Goal: Information Seeking & Learning: Learn about a topic

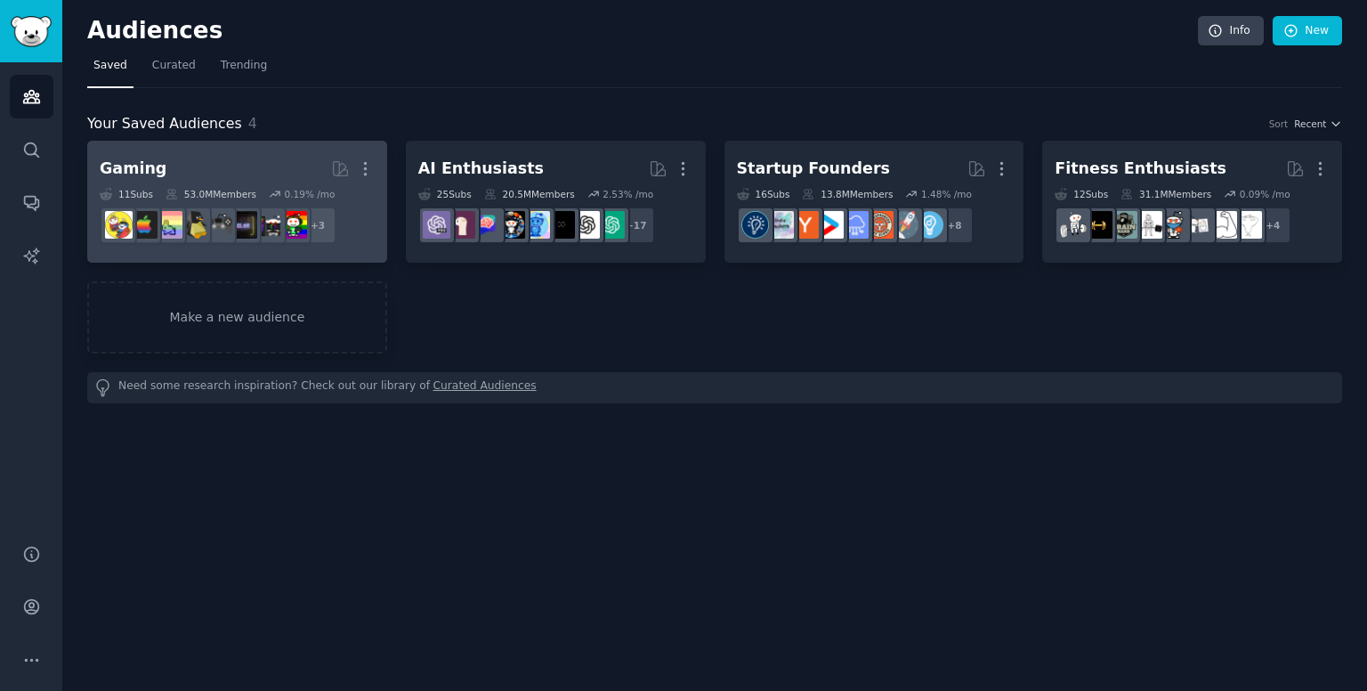
click at [217, 163] on h2 "Gaming More" at bounding box center [237, 168] width 275 height 31
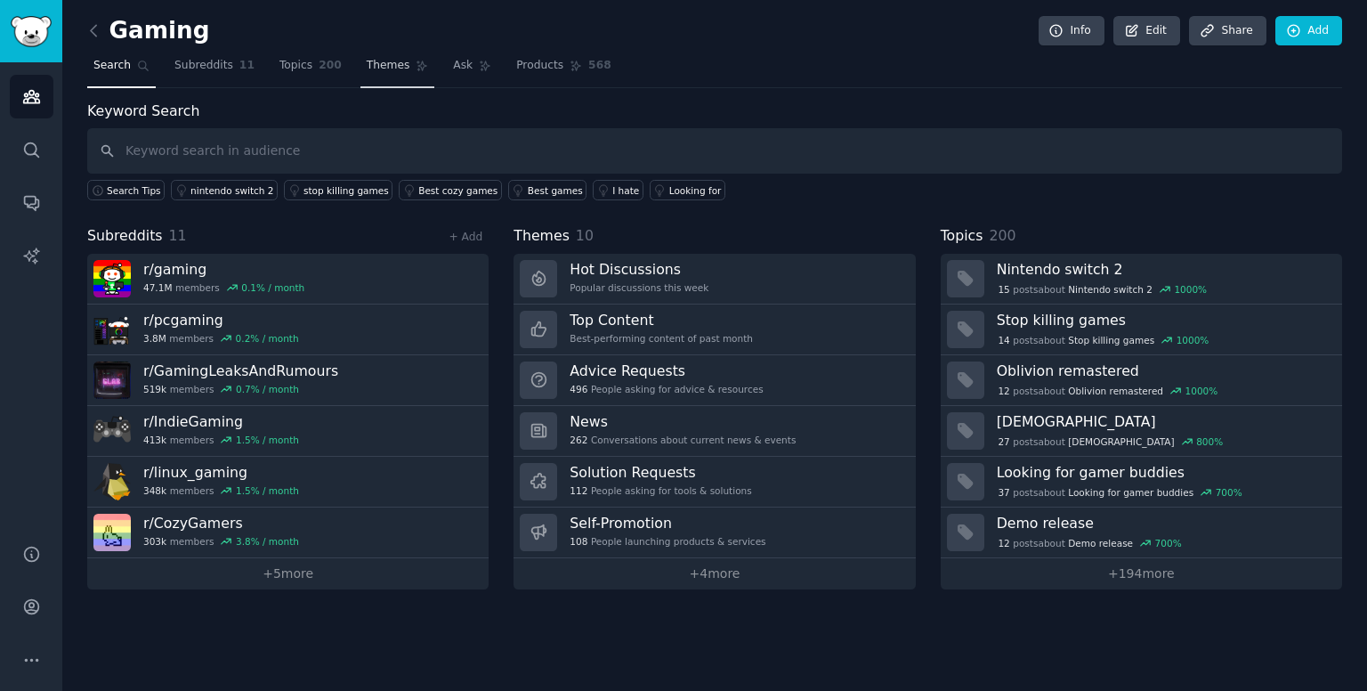
click at [367, 72] on span "Themes" at bounding box center [389, 66] width 44 height 16
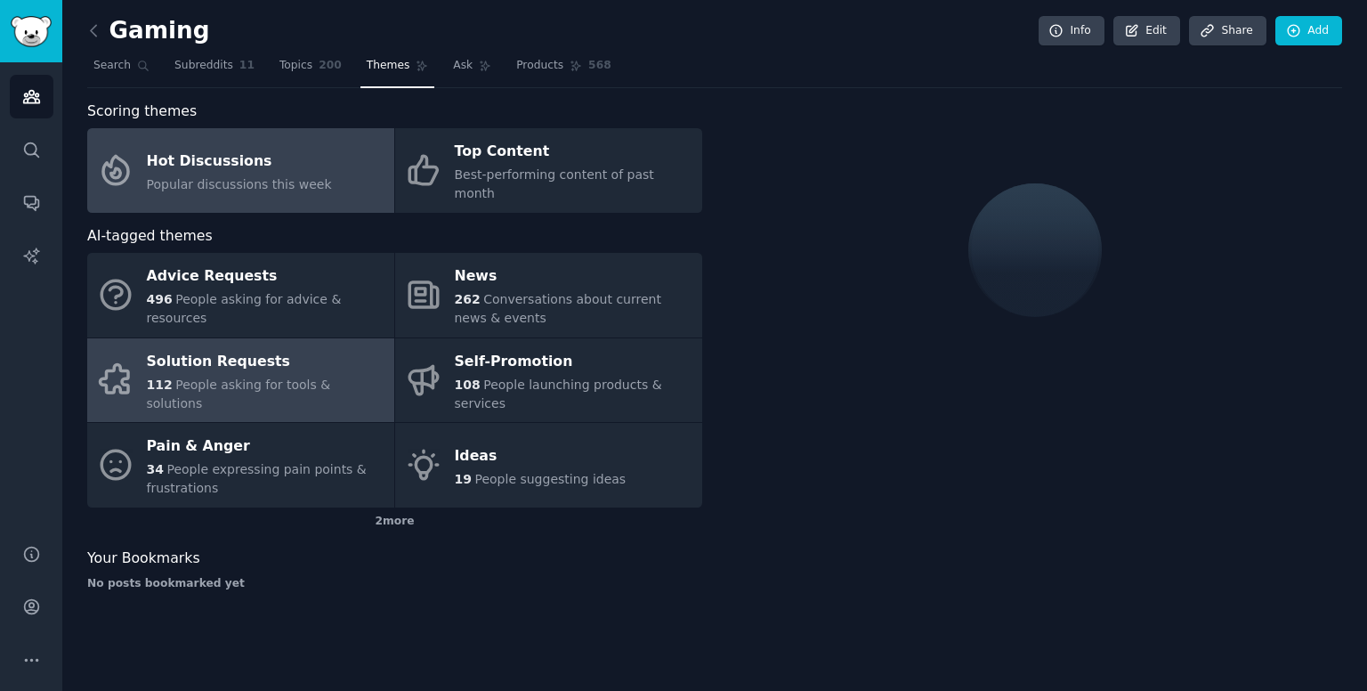
click at [295, 347] on div "Solution Requests" at bounding box center [266, 361] width 239 height 28
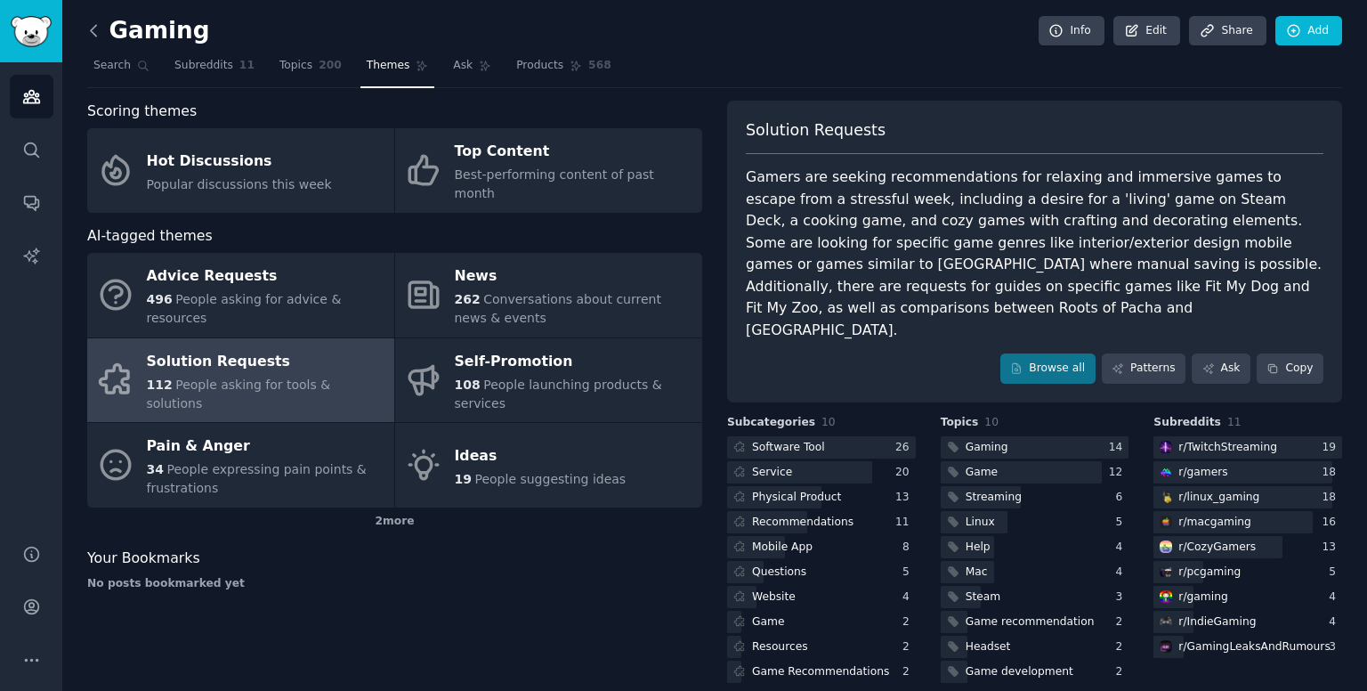
click at [102, 26] on icon at bounding box center [94, 30] width 19 height 19
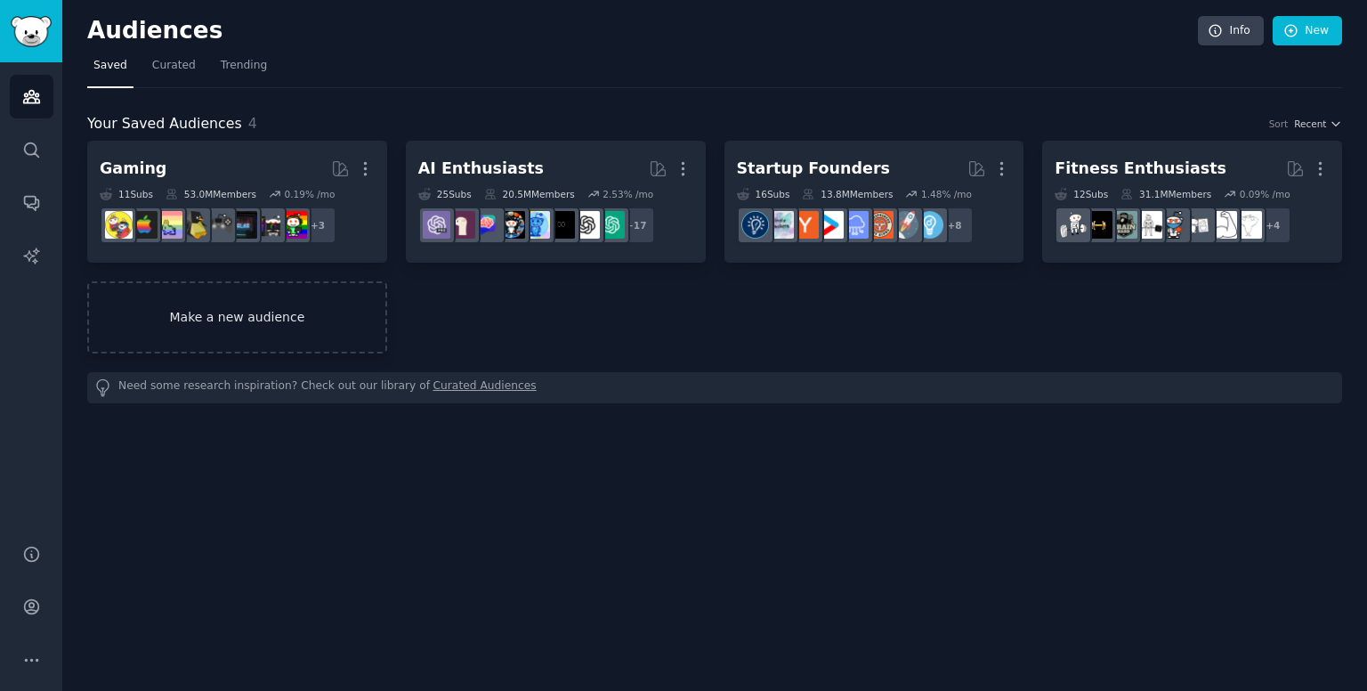
click at [328, 299] on link "Make a new audience" at bounding box center [237, 317] width 300 height 72
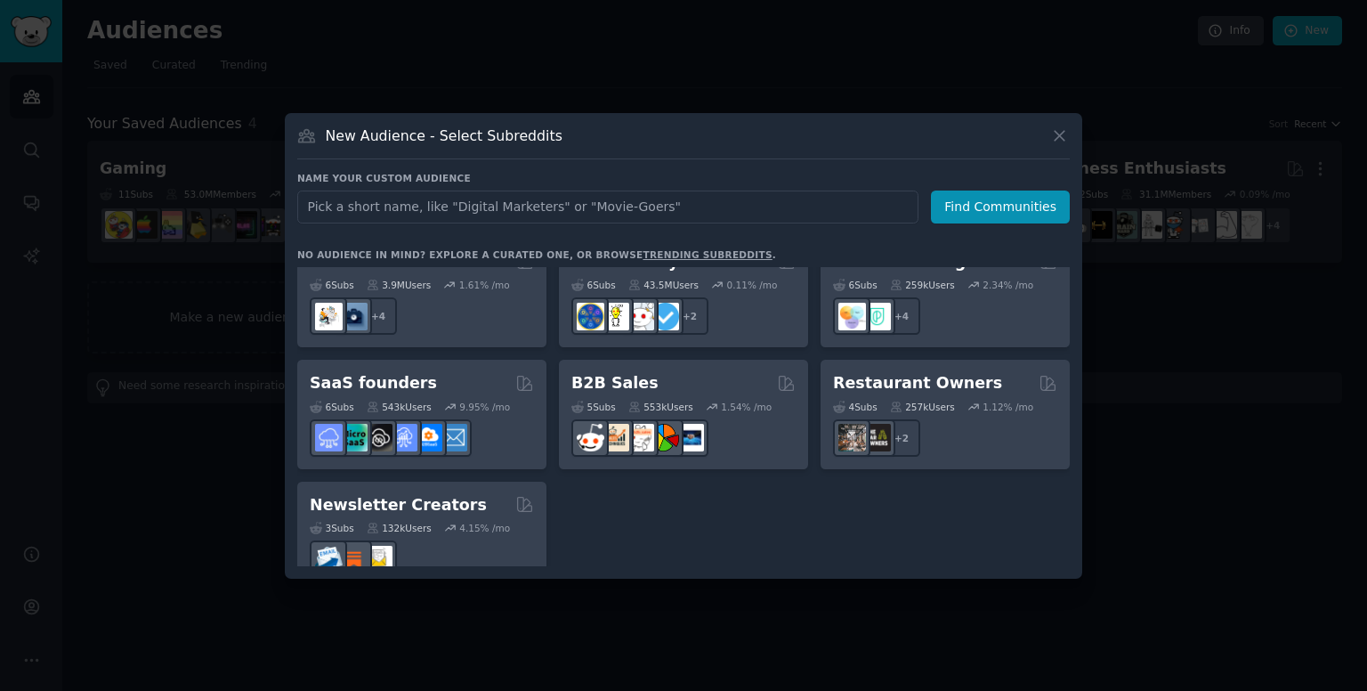
scroll to position [1388, 0]
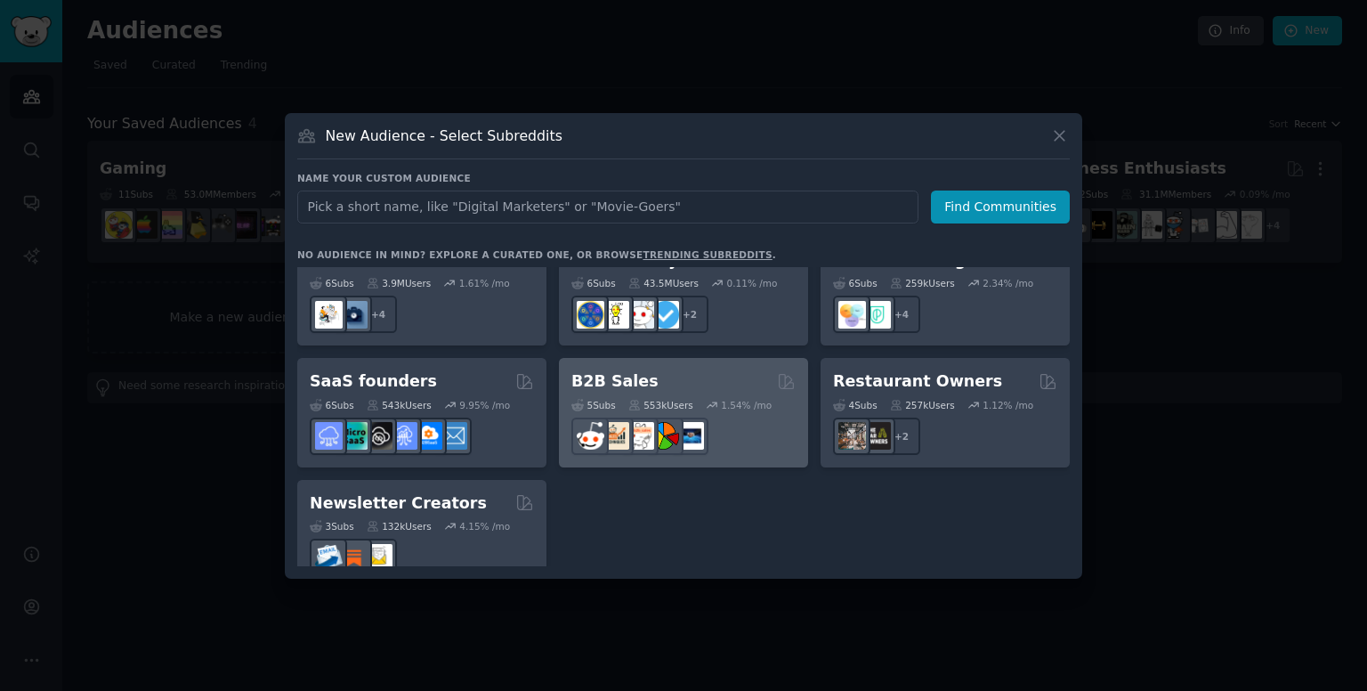
click at [580, 358] on div "B2B Sales 5 Sub s 553k Users 1.54 % /mo" at bounding box center [683, 412] width 249 height 109
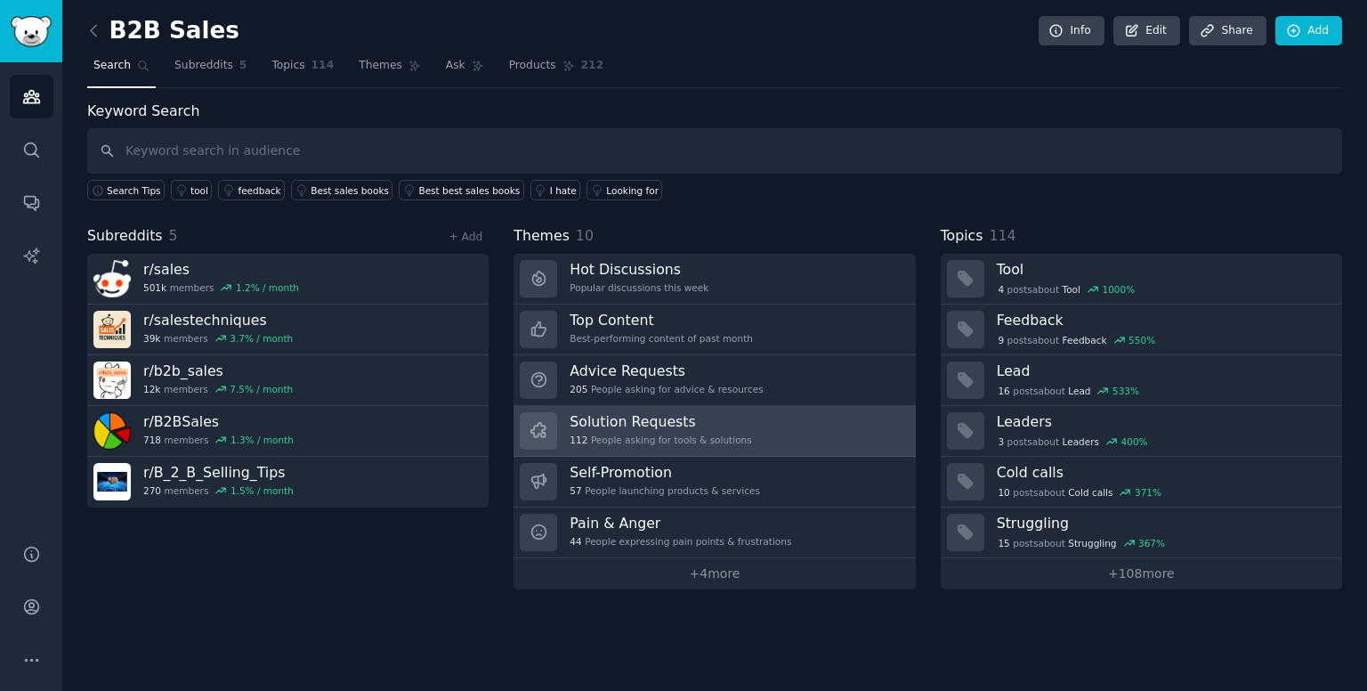
click at [616, 421] on h3 "Solution Requests" at bounding box center [661, 421] width 182 height 19
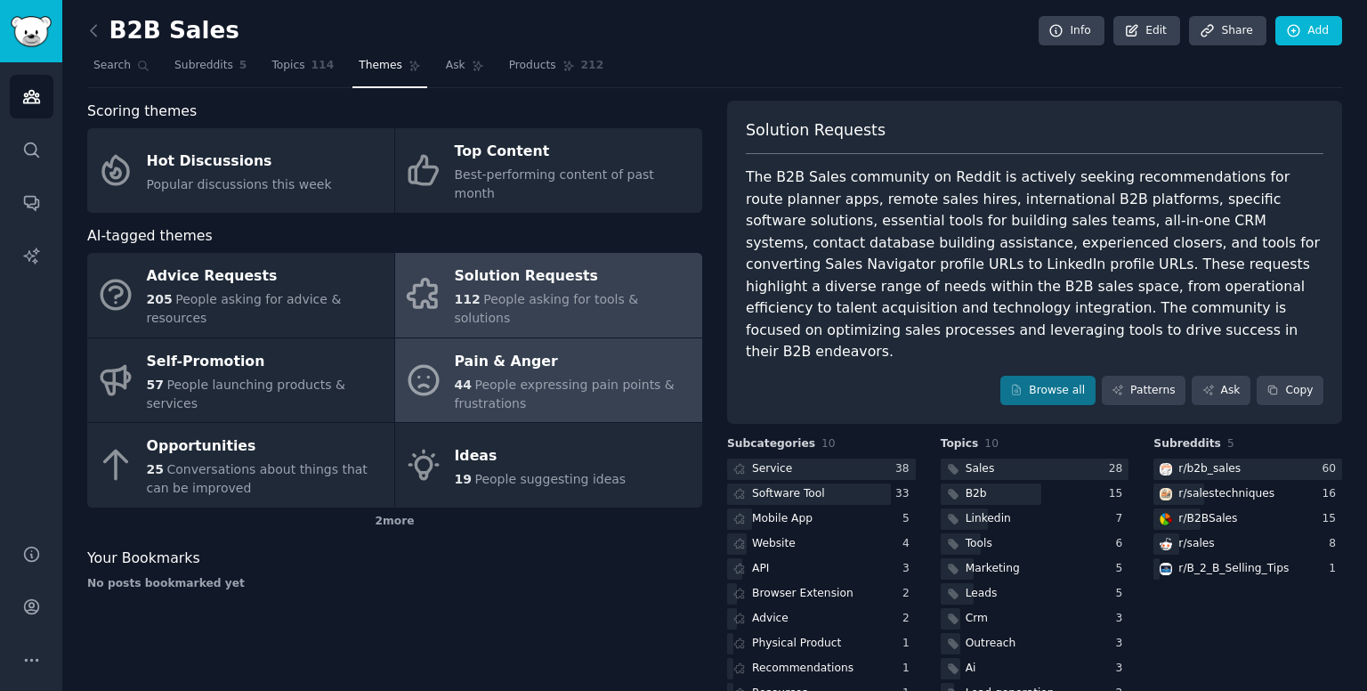
click at [549, 376] on div "44 People expressing pain points & frustrations" at bounding box center [574, 394] width 239 height 37
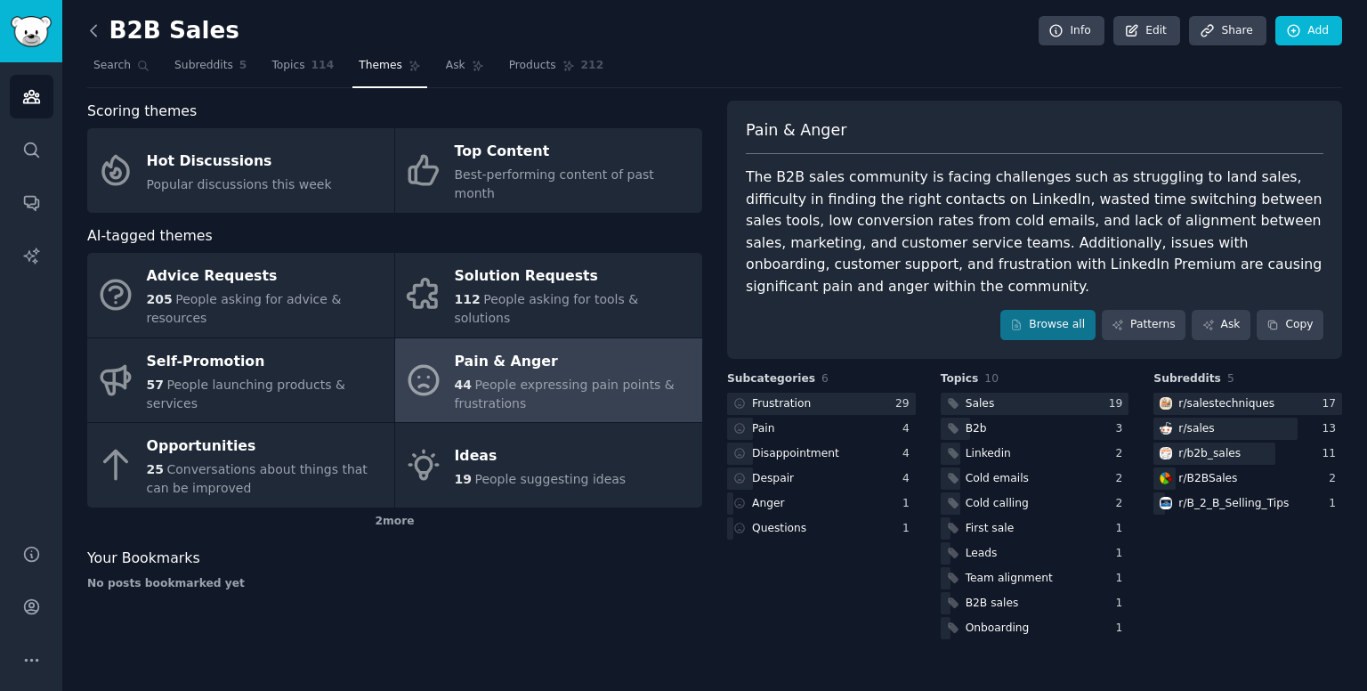
click at [101, 25] on icon at bounding box center [94, 30] width 19 height 19
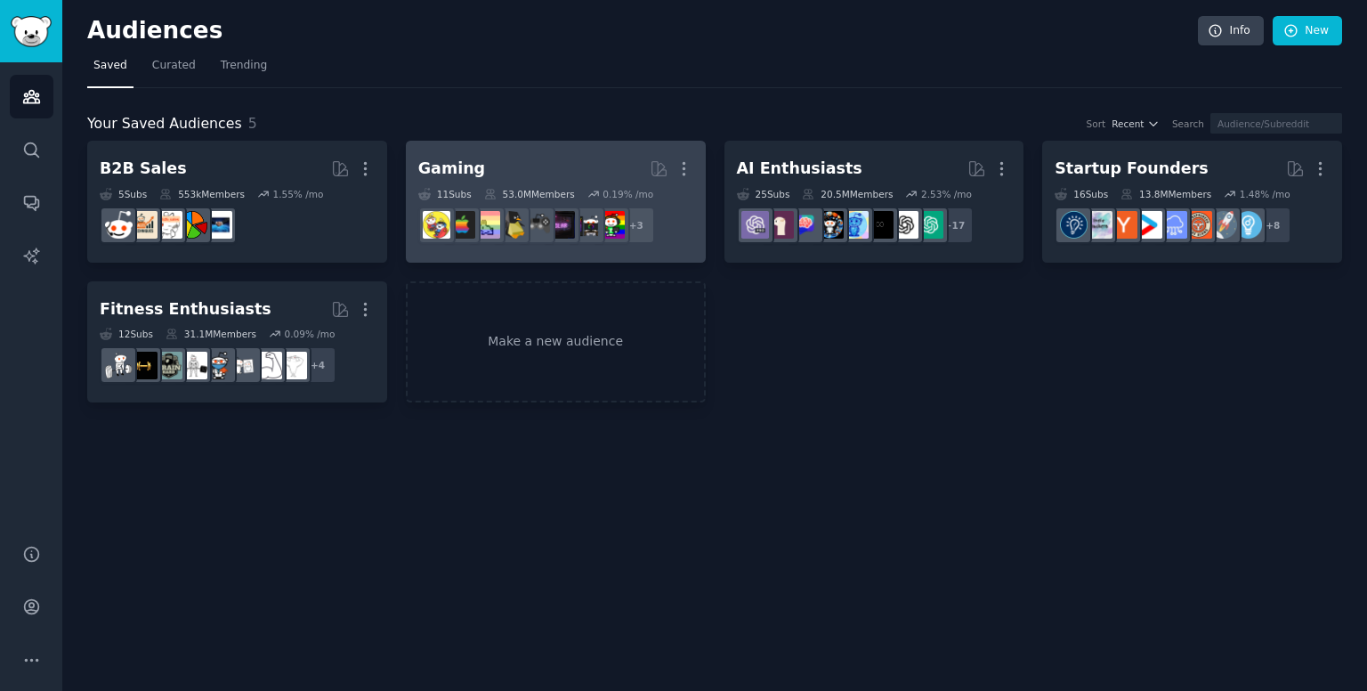
click at [693, 162] on link "Gaming Curated by GummySearch More 11 Sub s 53.0M Members 0.19 % /mo + 3" at bounding box center [556, 202] width 300 height 122
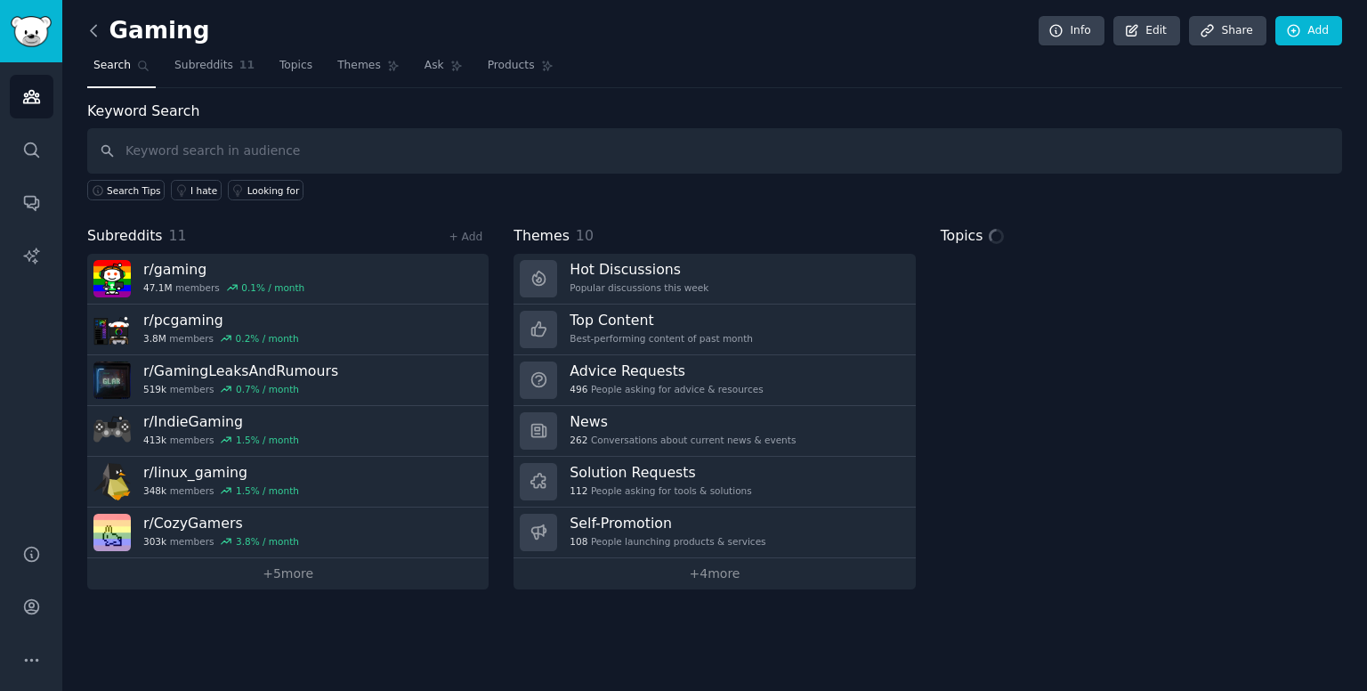
click at [93, 27] on icon at bounding box center [93, 30] width 5 height 11
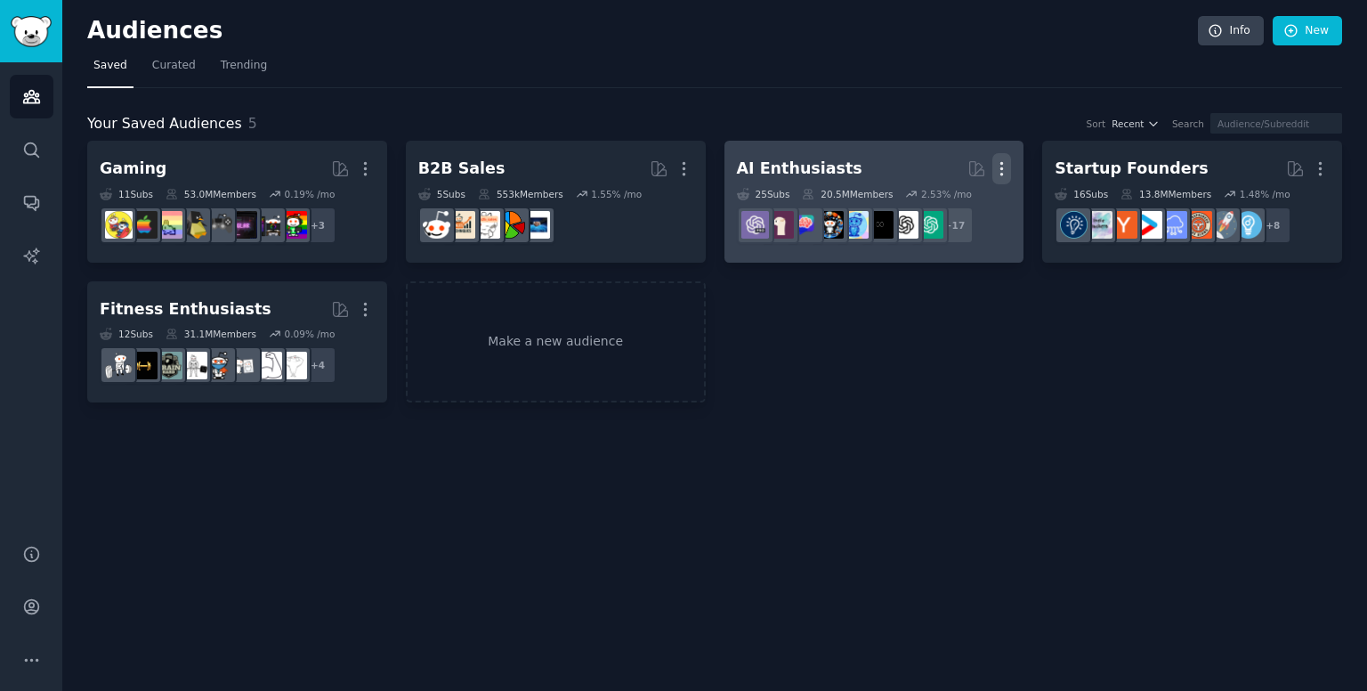
click at [996, 167] on icon "button" at bounding box center [1001, 168] width 19 height 19
click at [940, 206] on p "Delete" at bounding box center [953, 206] width 41 height 19
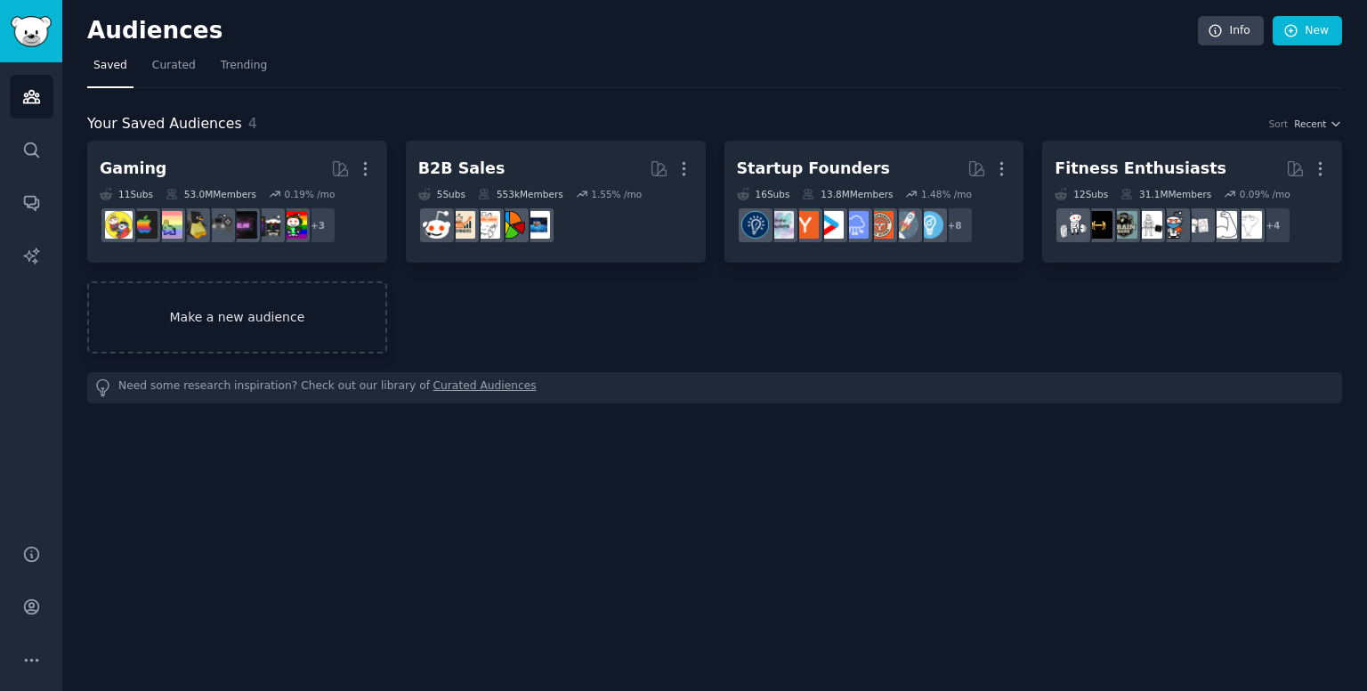
click at [336, 316] on link "Make a new audience" at bounding box center [237, 317] width 300 height 72
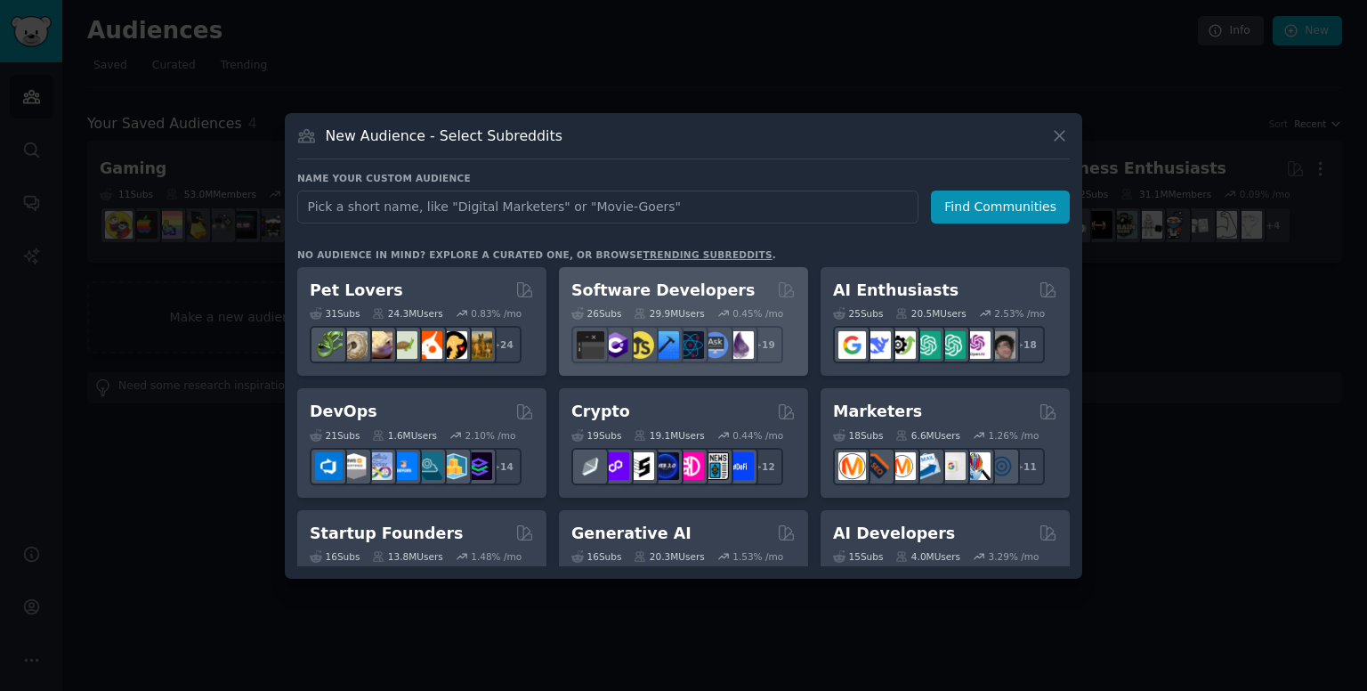
click at [704, 289] on h2 "Software Developers" at bounding box center [662, 290] width 183 height 22
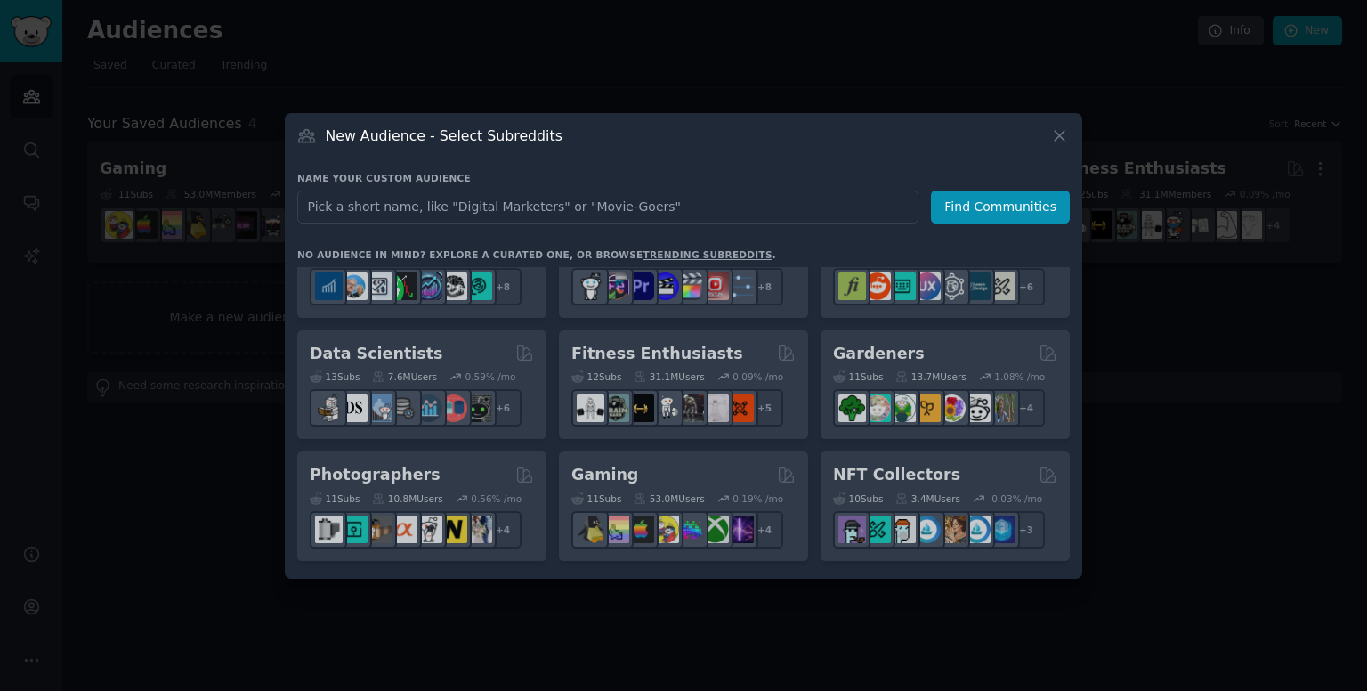
scroll to position [427, 0]
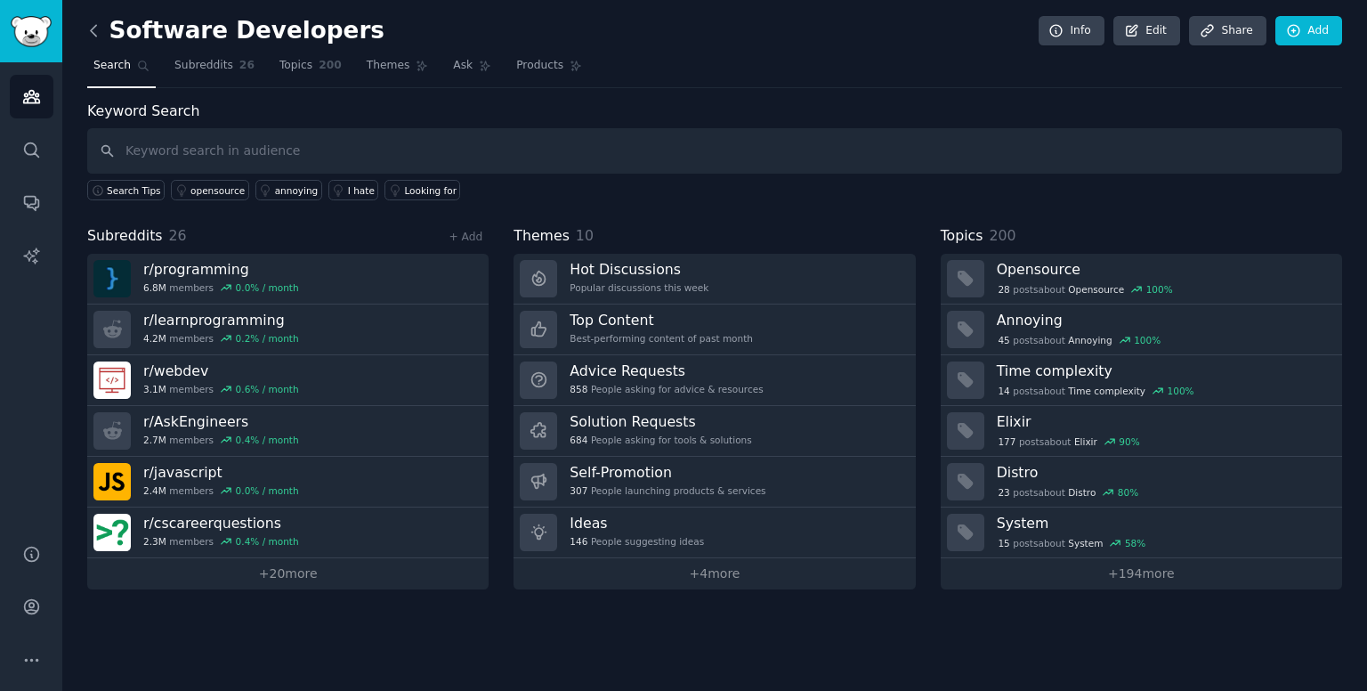
click at [86, 28] on icon at bounding box center [94, 30] width 19 height 19
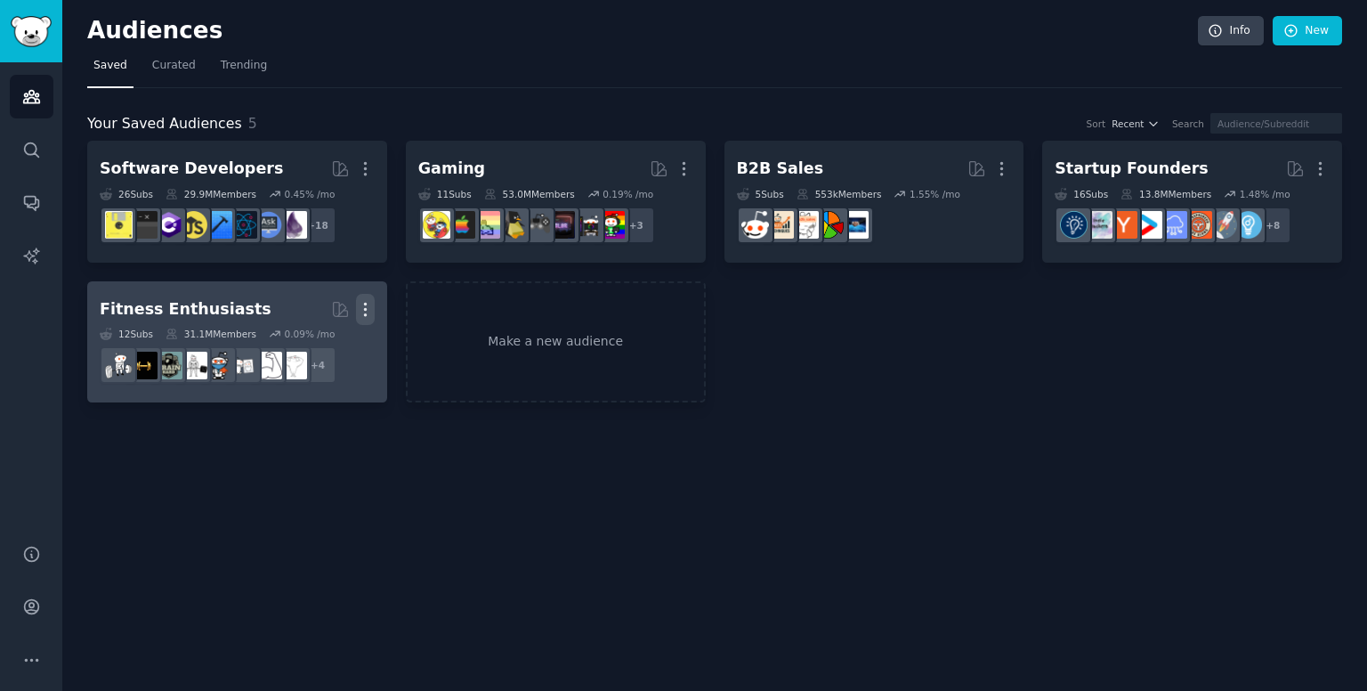
click at [365, 300] on icon "button" at bounding box center [365, 309] width 19 height 19
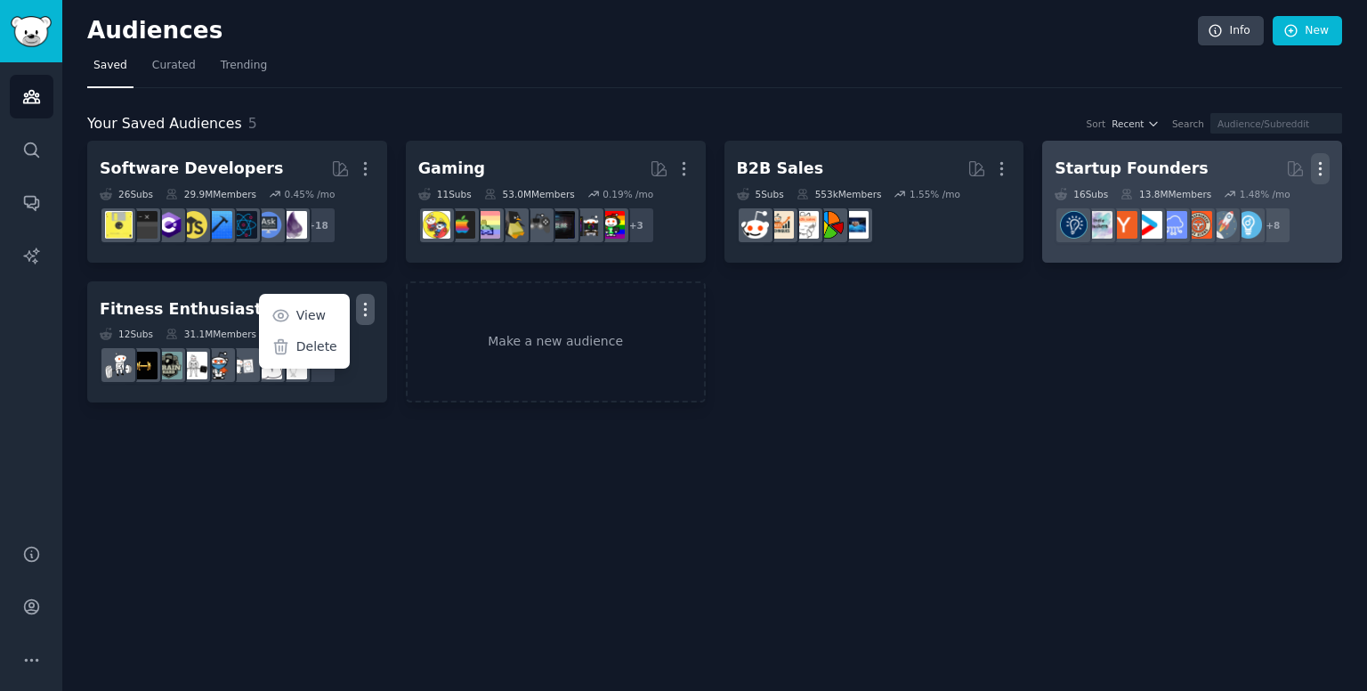
click at [1322, 169] on icon "button" at bounding box center [1320, 168] width 19 height 19
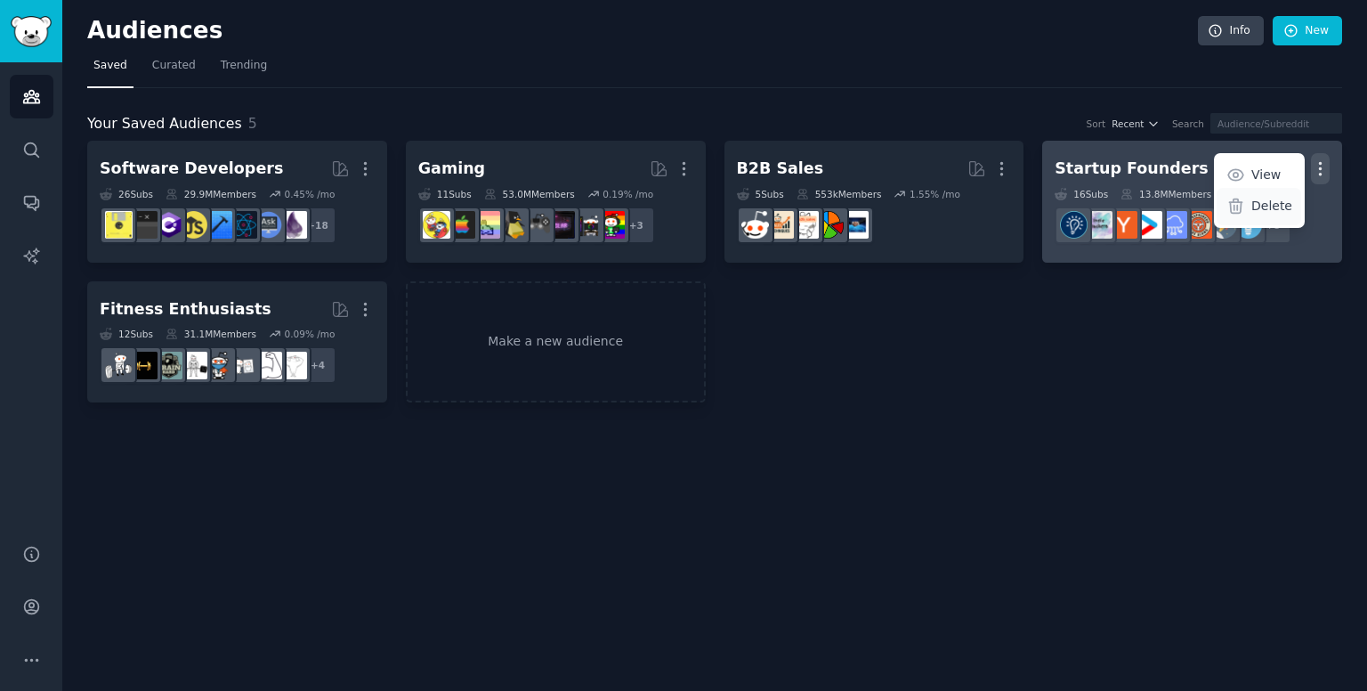
click at [1239, 206] on icon at bounding box center [1235, 206] width 12 height 14
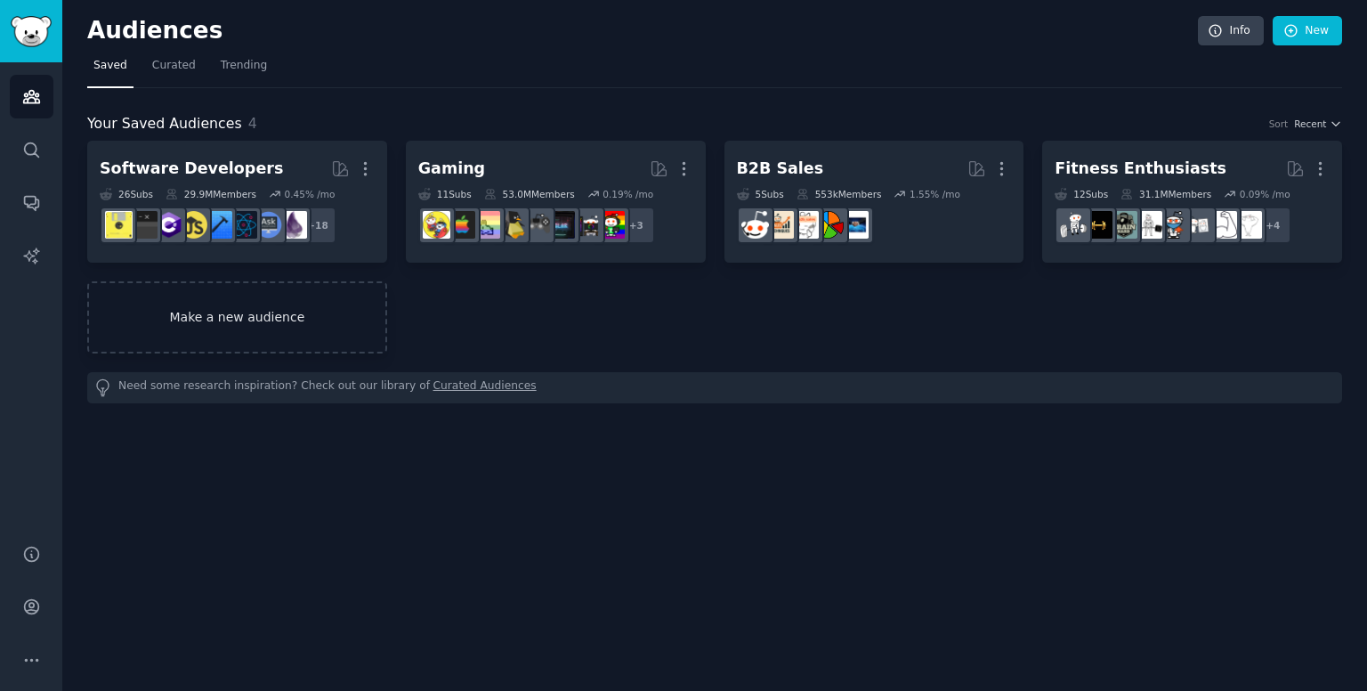
click at [634, 351] on div "Software Developers More 26 Sub s 29.9M Members 0.45 % /mo r/elixir + 18 Gaming…" at bounding box center [714, 247] width 1255 height 213
click at [274, 319] on link "Make a new audience" at bounding box center [237, 317] width 300 height 72
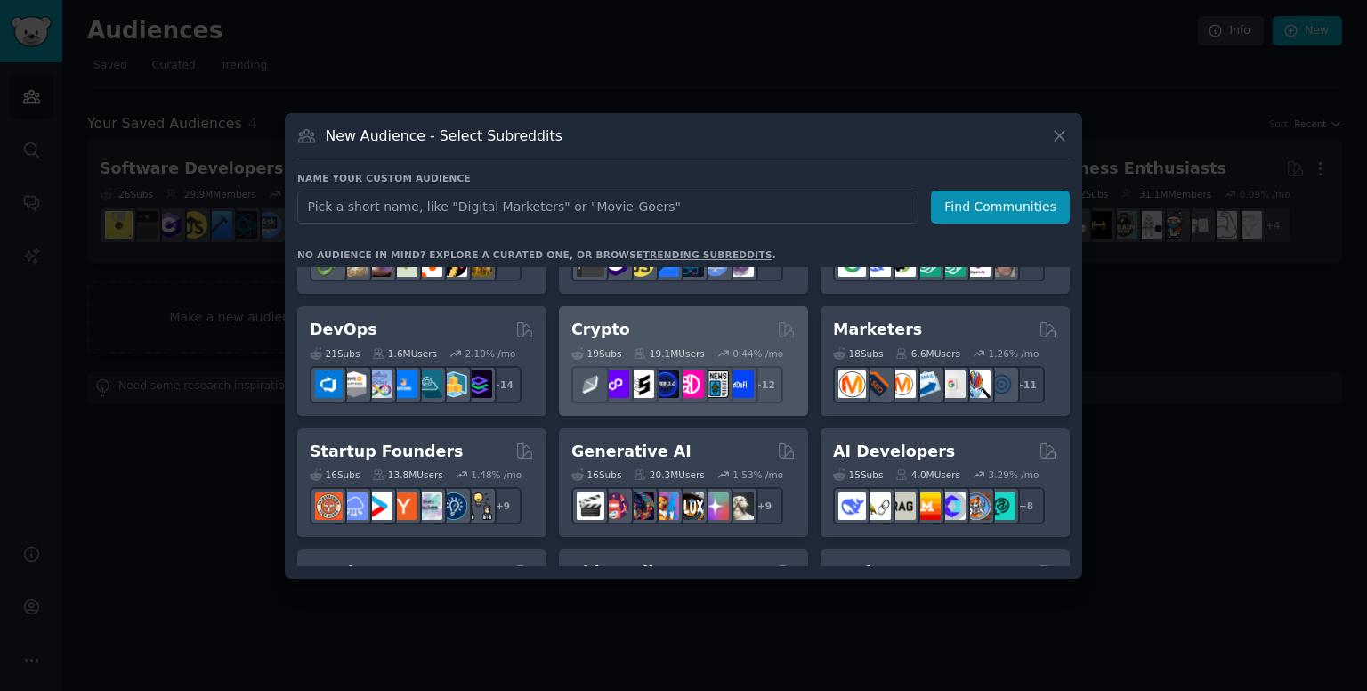
scroll to position [82, 0]
click at [702, 445] on div "Generative AI" at bounding box center [683, 452] width 224 height 22
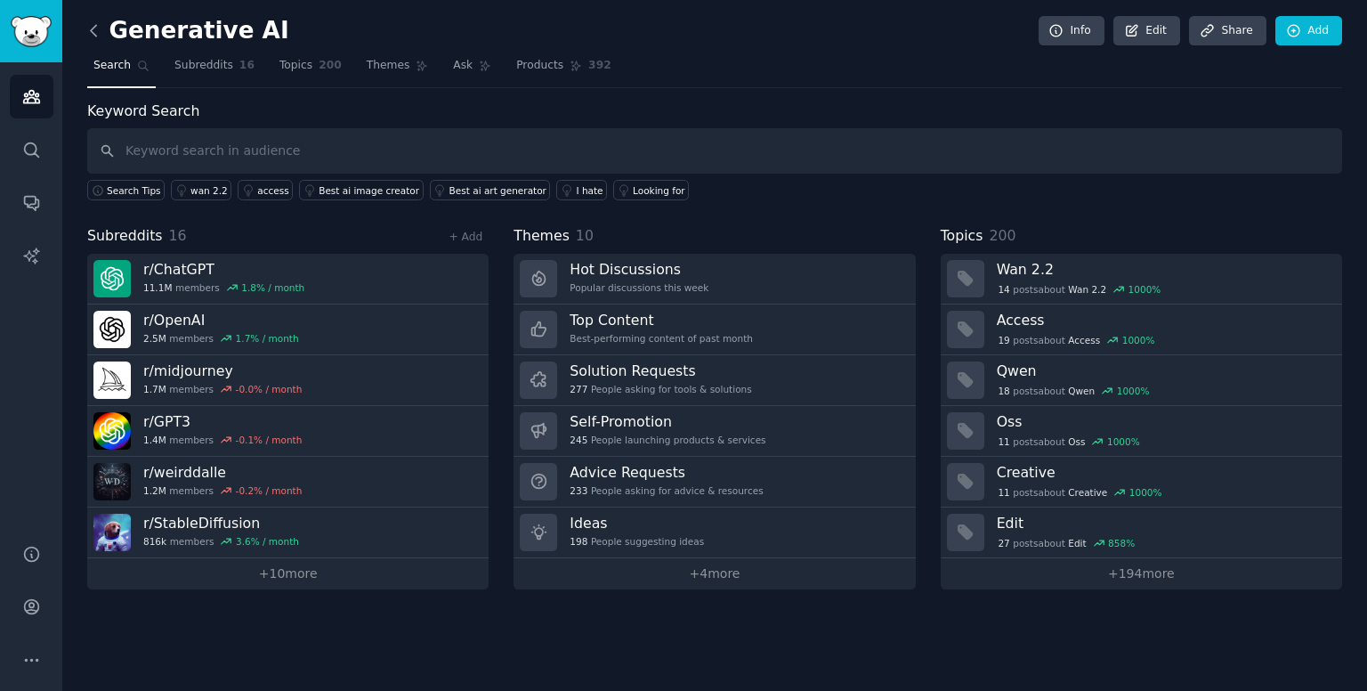
click at [91, 22] on icon at bounding box center [94, 30] width 19 height 19
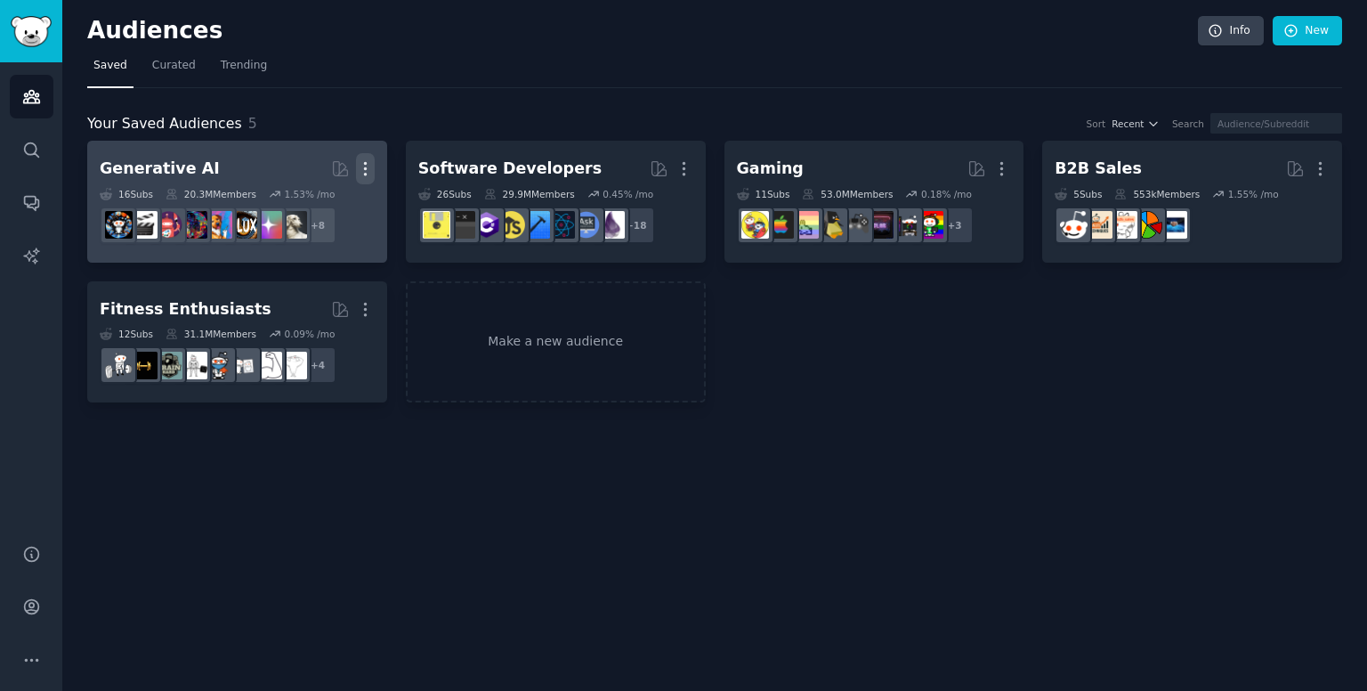
click at [366, 169] on icon "button" at bounding box center [365, 168] width 19 height 19
click at [310, 207] on p "Delete" at bounding box center [316, 206] width 41 height 19
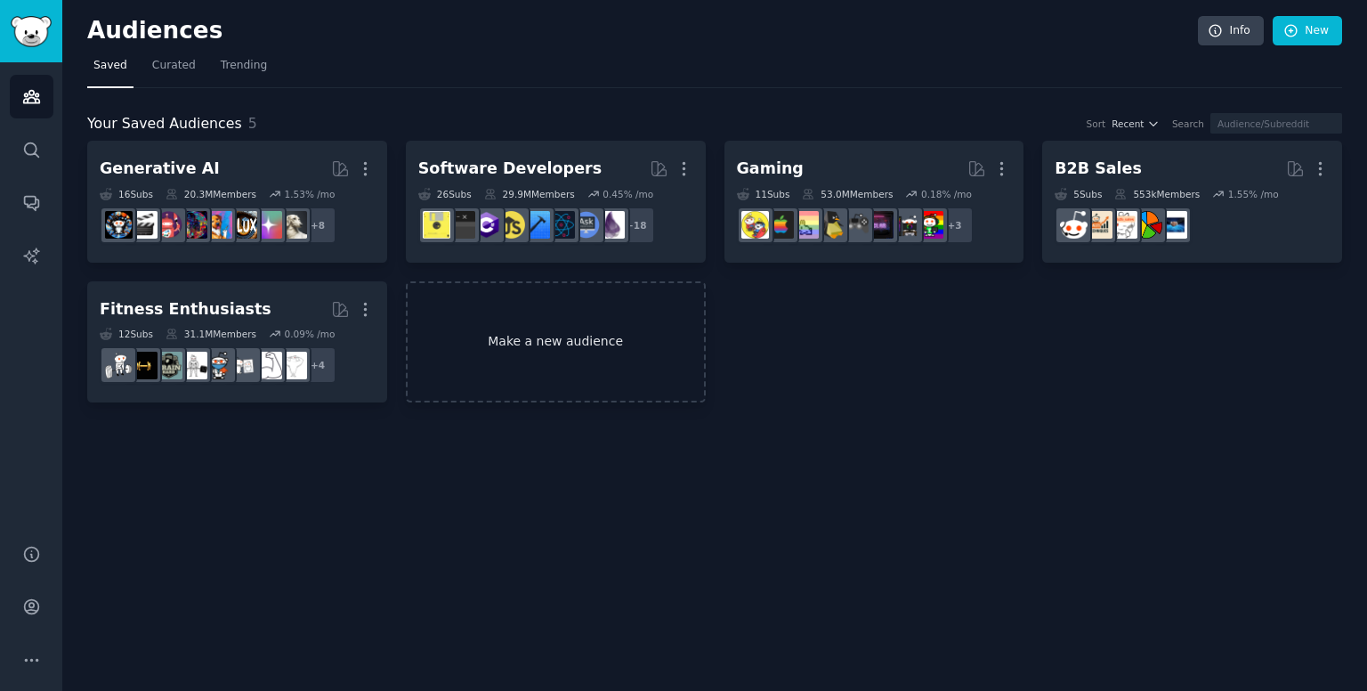
click at [534, 332] on link "Make a new audience" at bounding box center [556, 342] width 300 height 122
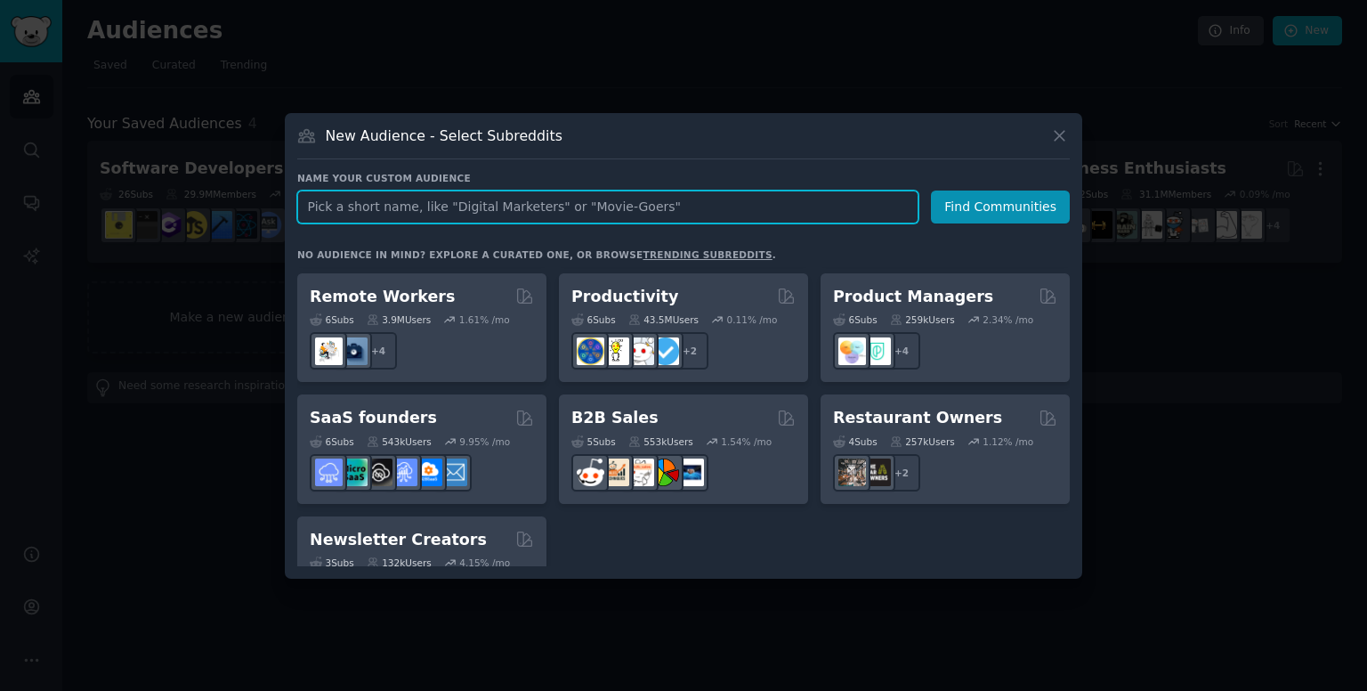
scroll to position [1353, 0]
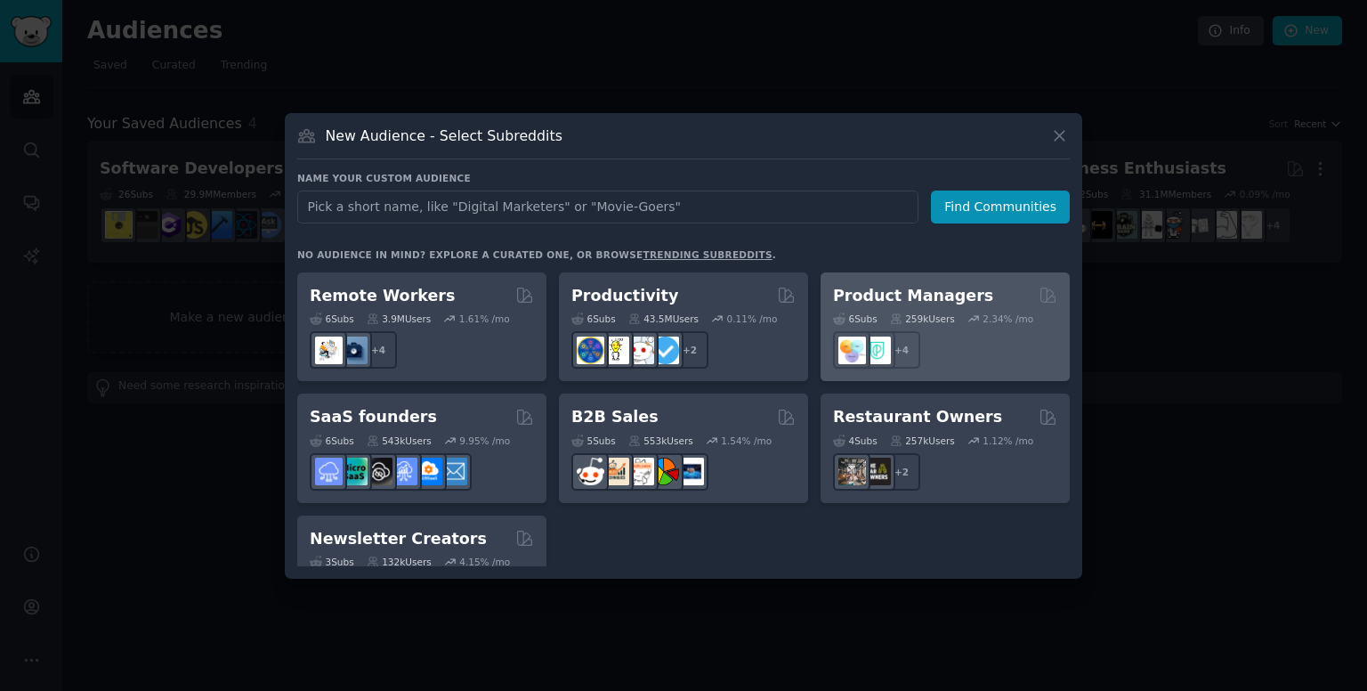
click at [958, 336] on div "+ 4" at bounding box center [945, 349] width 224 height 37
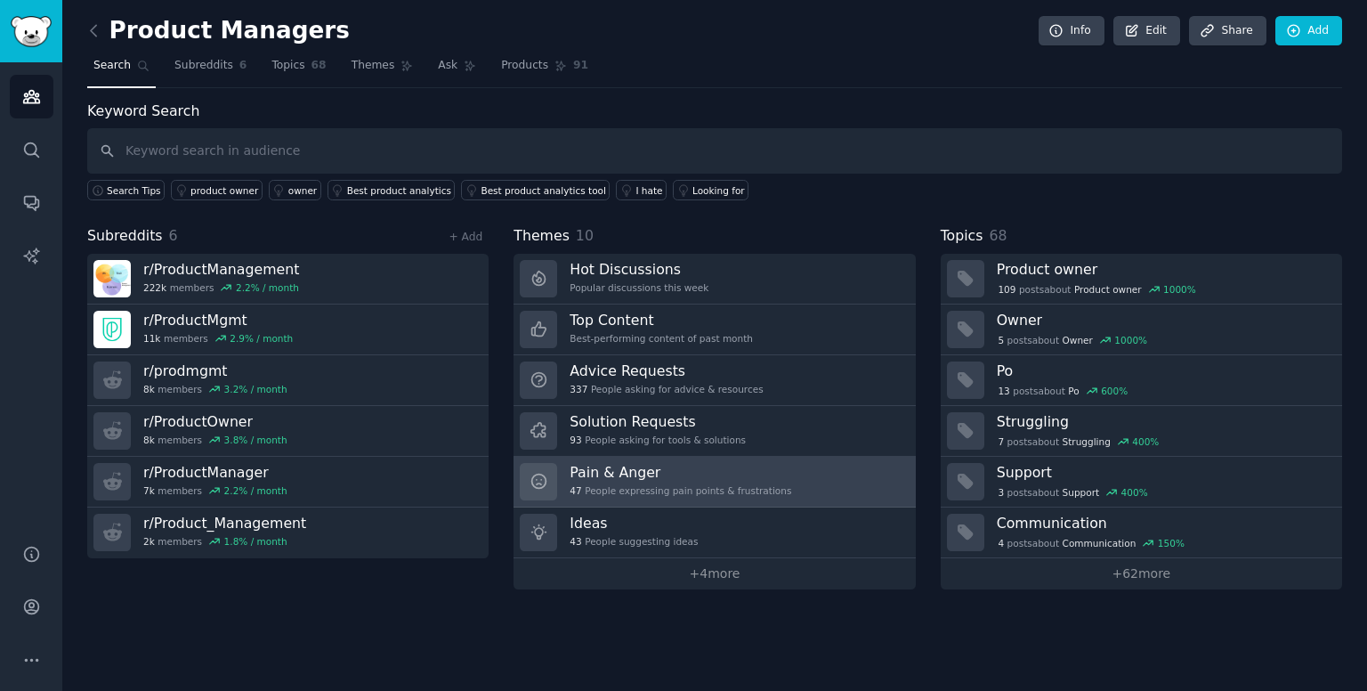
click at [754, 476] on h3 "Pain & Anger" at bounding box center [681, 472] width 222 height 19
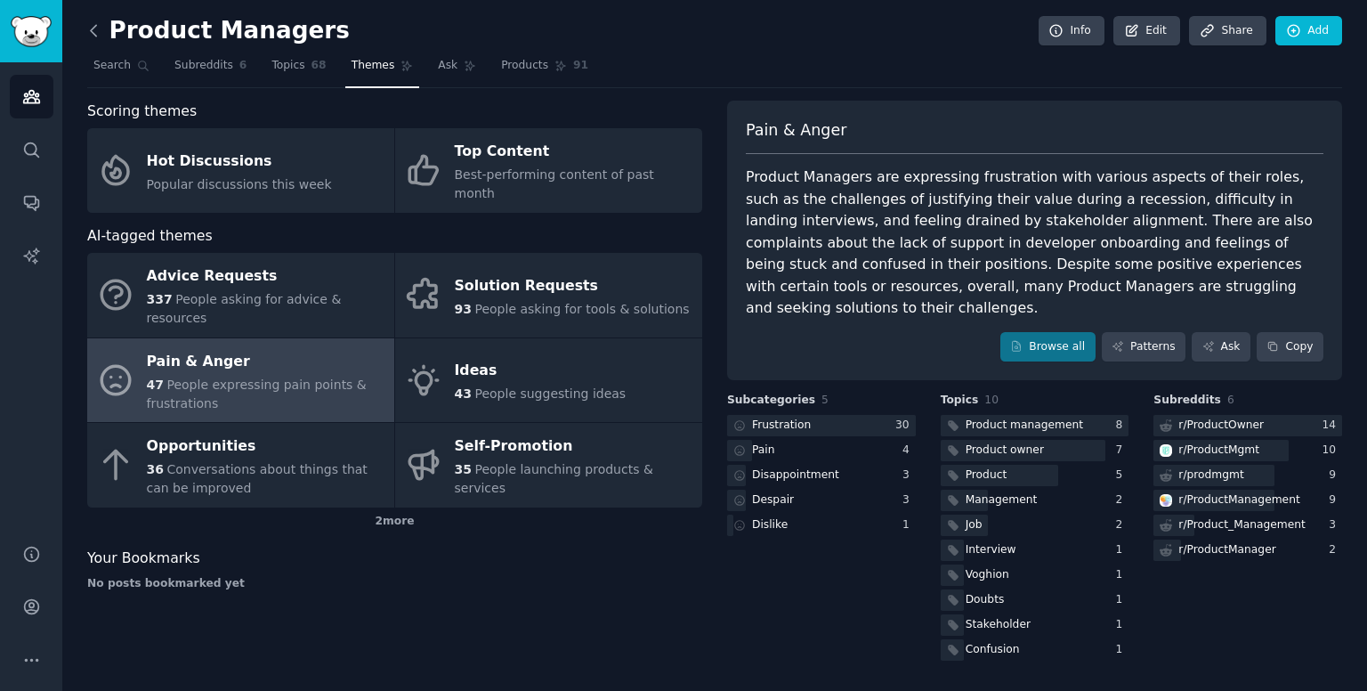
click at [95, 36] on icon at bounding box center [94, 30] width 19 height 19
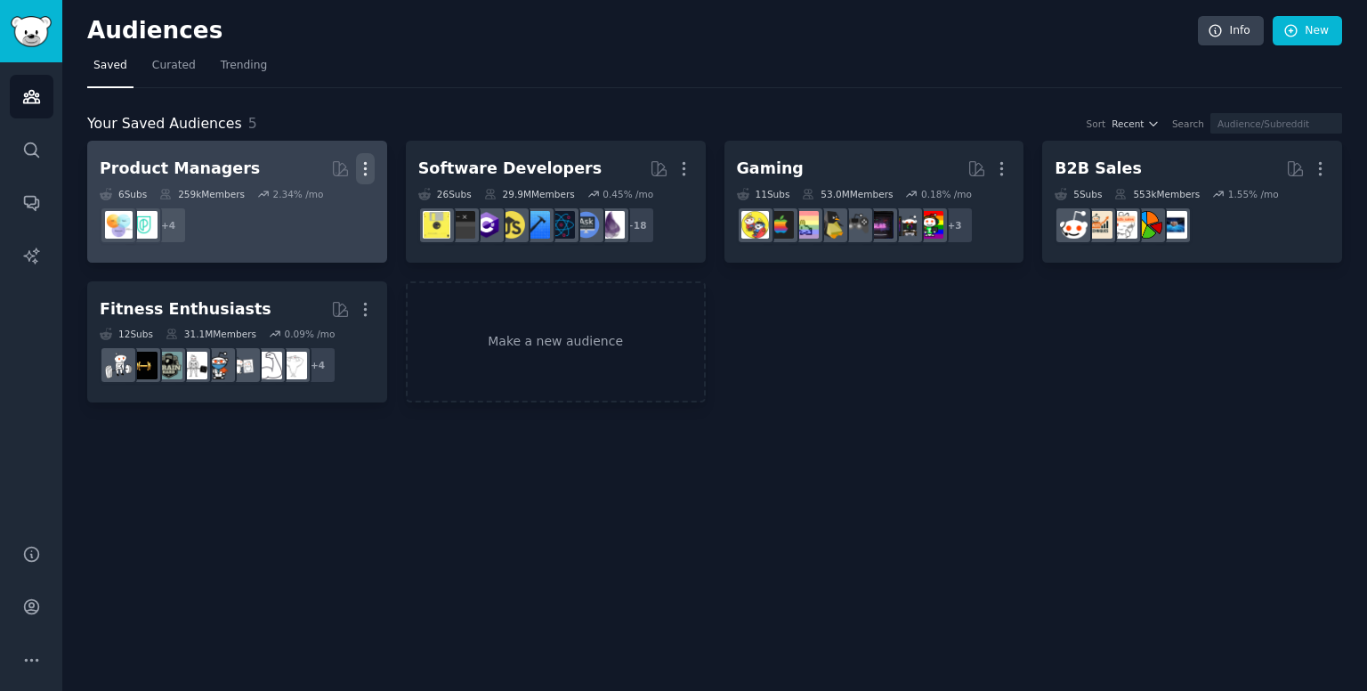
click at [370, 166] on icon "button" at bounding box center [365, 168] width 19 height 19
click at [328, 213] on p "Delete" at bounding box center [316, 206] width 41 height 19
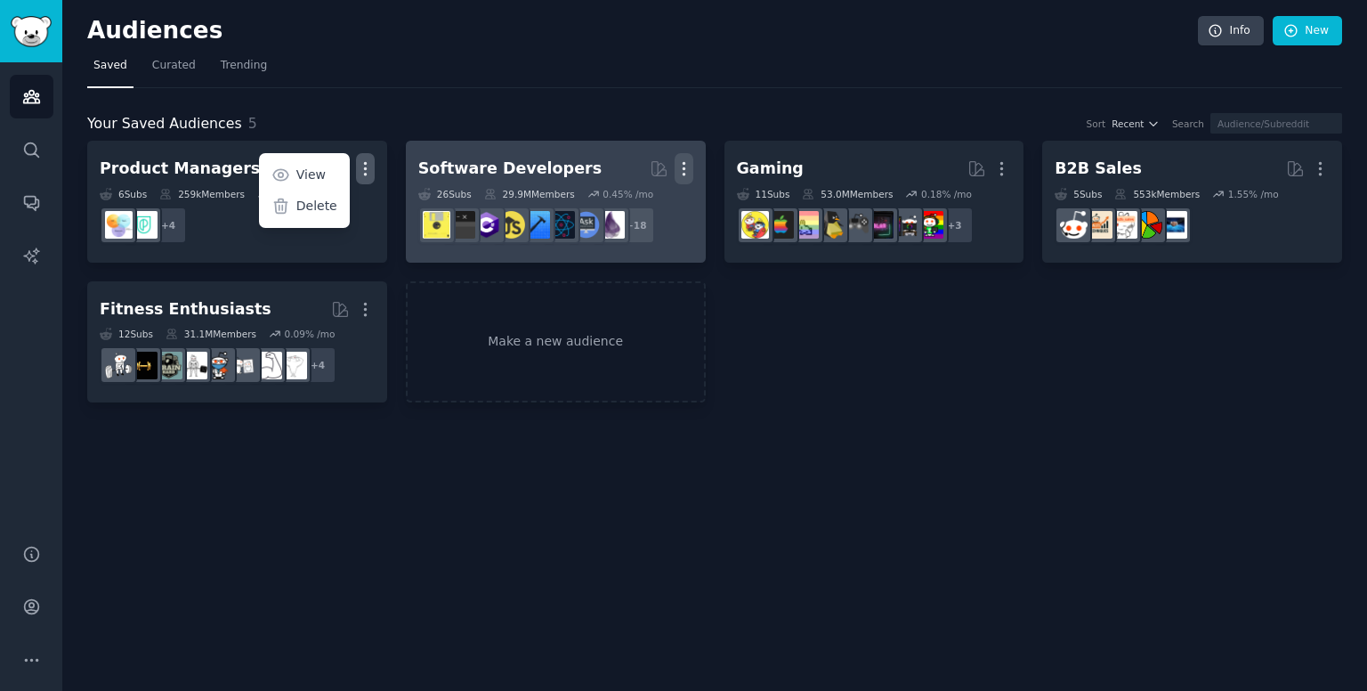
click at [681, 163] on div "Product Managers More View Delete 6 Sub s 259k Members 2.34 % /mo + 4 Software …" at bounding box center [714, 272] width 1255 height 262
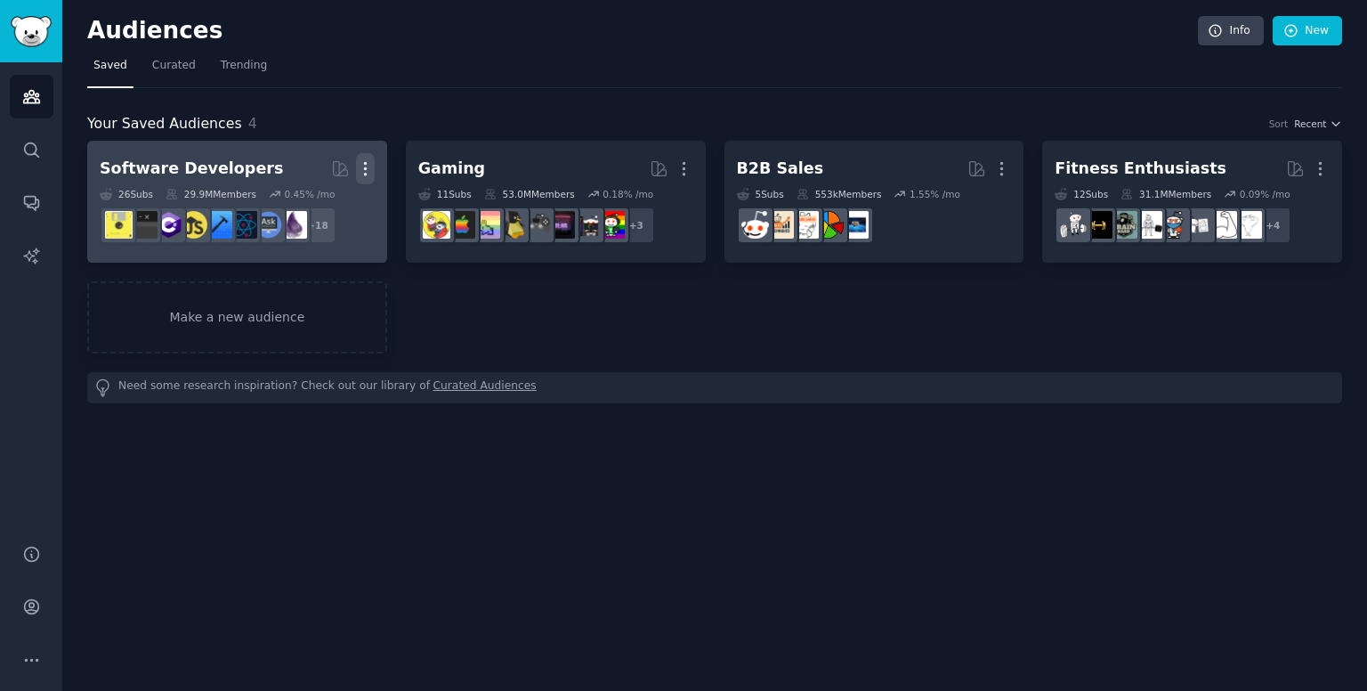
click at [368, 175] on icon "button" at bounding box center [365, 168] width 19 height 19
click at [317, 200] on p "Delete" at bounding box center [316, 206] width 41 height 19
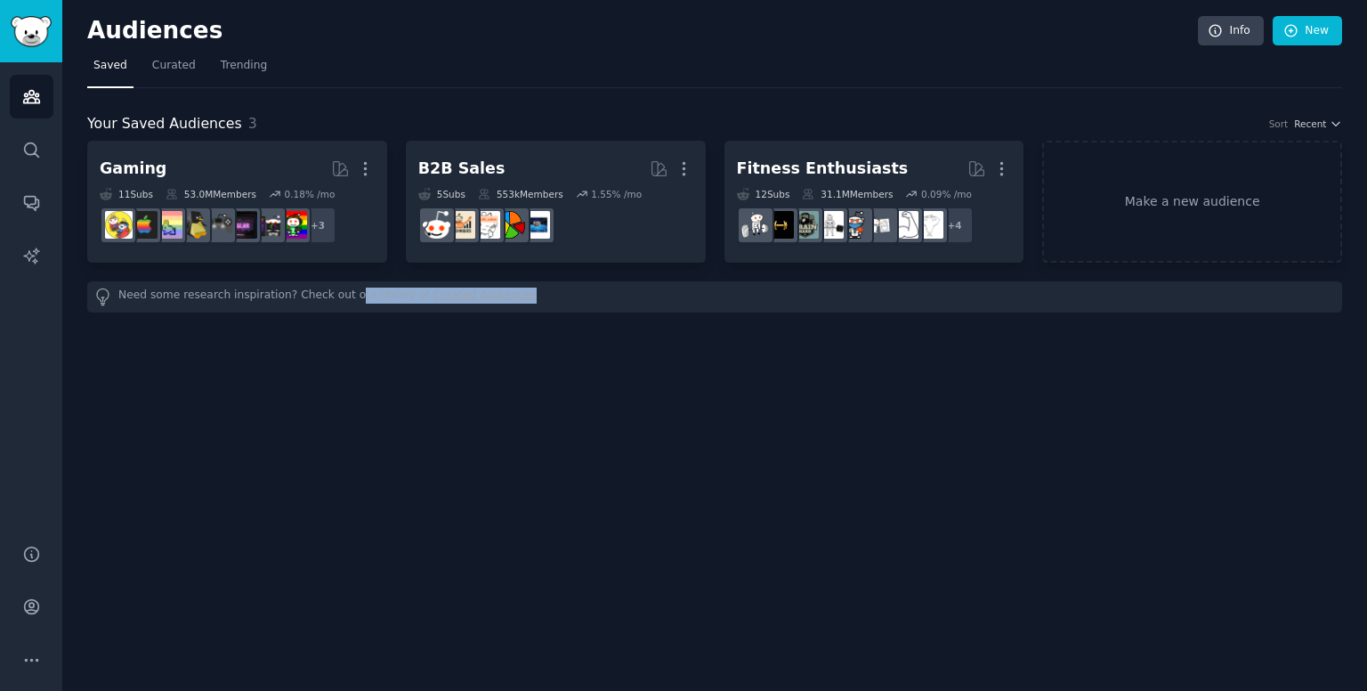
drag, startPoint x: 336, startPoint y: 319, endPoint x: 878, endPoint y: 279, distance: 543.5
click at [878, 279] on div "Audiences Info New Saved Curated Trending Your Saved Audiences 3 Sort Recent Ga…" at bounding box center [714, 345] width 1305 height 691
click at [433, 295] on link "Curated Audiences" at bounding box center [484, 296] width 103 height 19
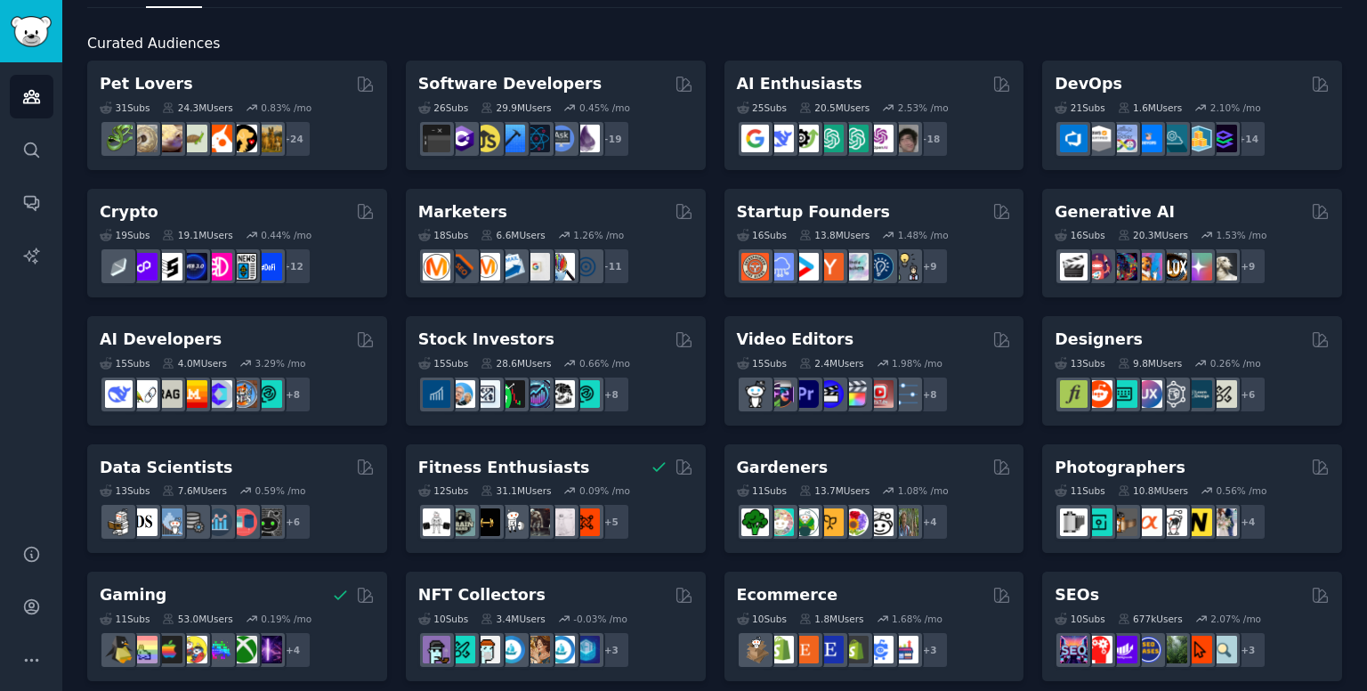
scroll to position [40, 0]
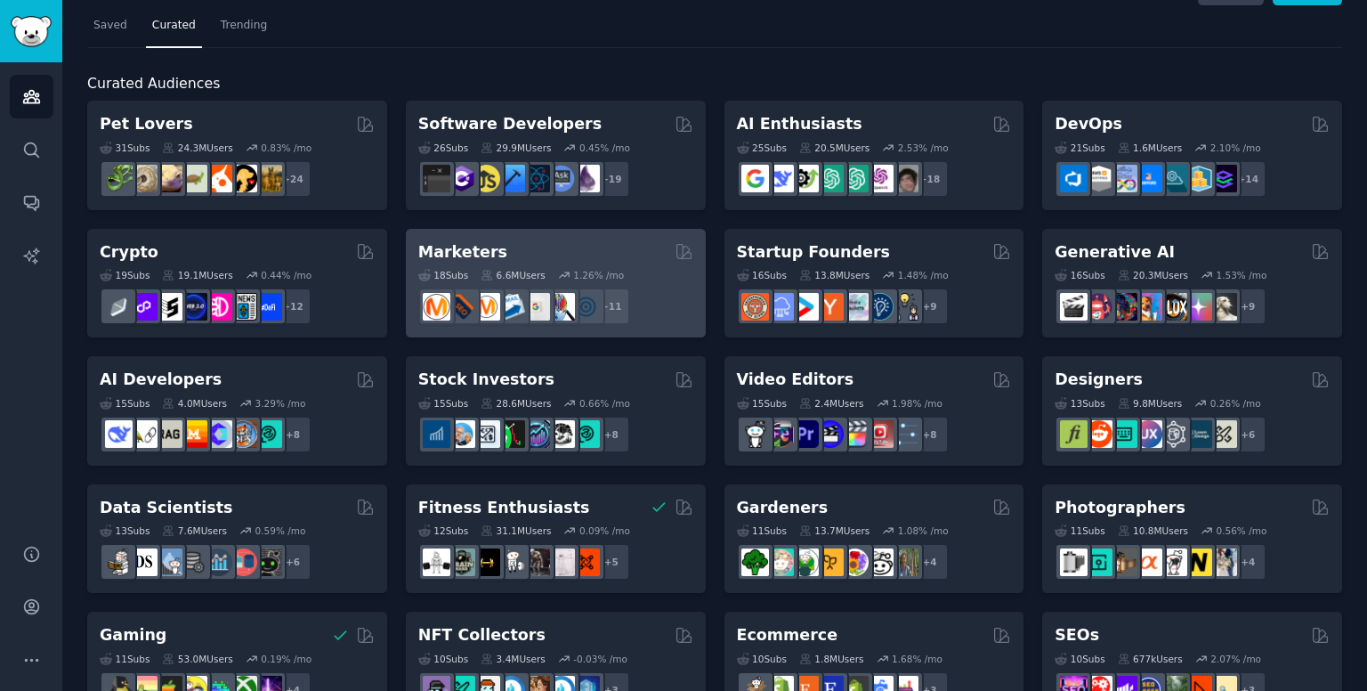
click at [529, 255] on div "Marketers" at bounding box center [555, 252] width 275 height 22
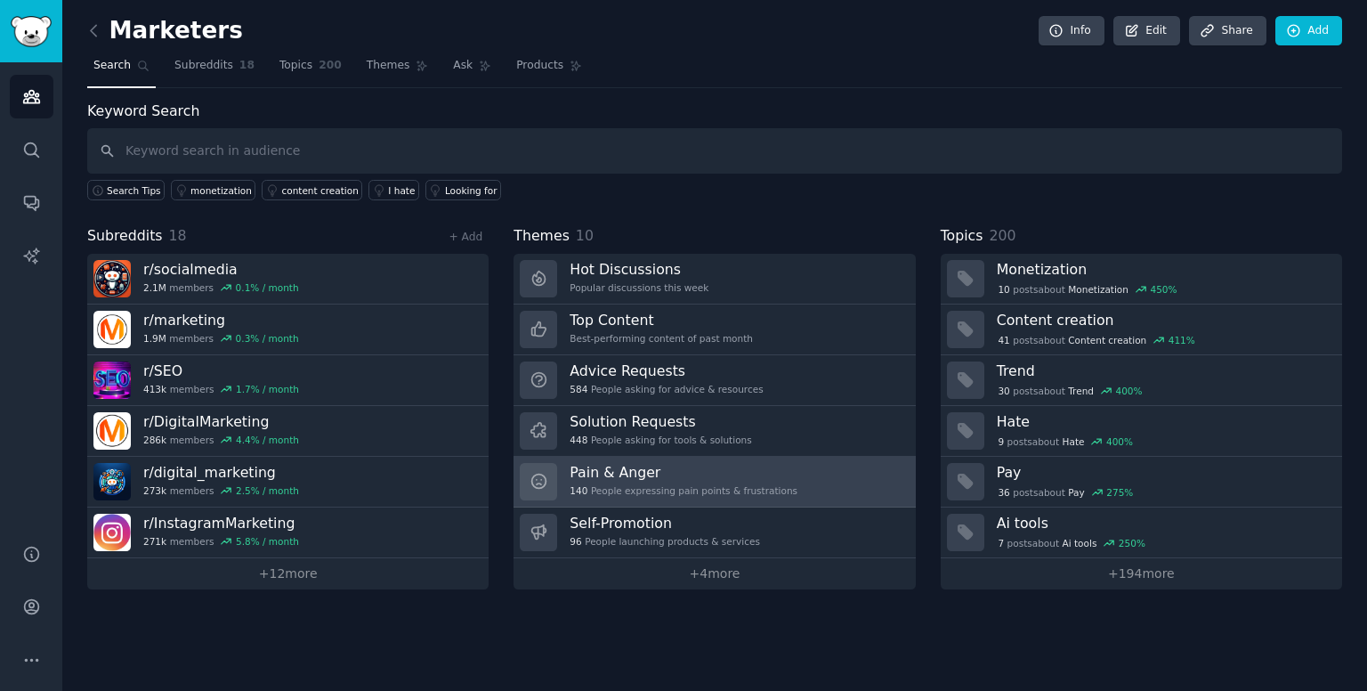
click at [600, 475] on h3 "Pain & Anger" at bounding box center [684, 472] width 228 height 19
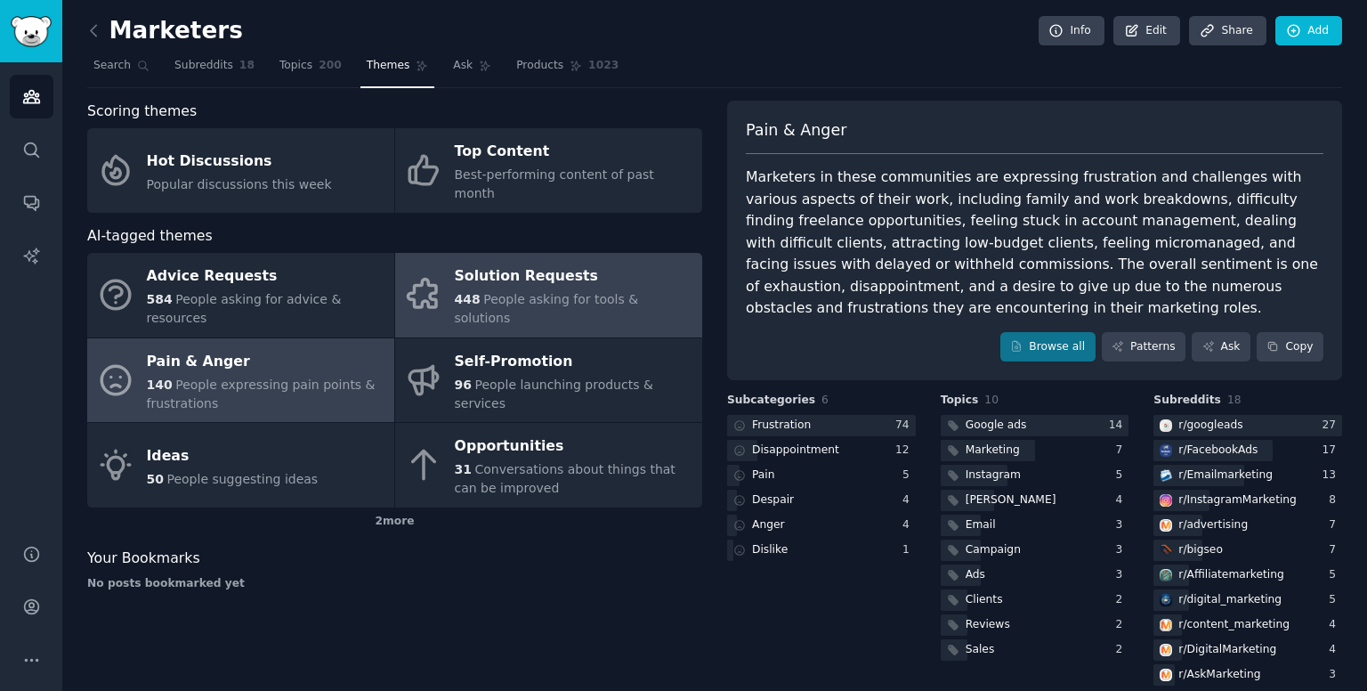
click at [538, 292] on span "People asking for tools & solutions" at bounding box center [547, 308] width 184 height 33
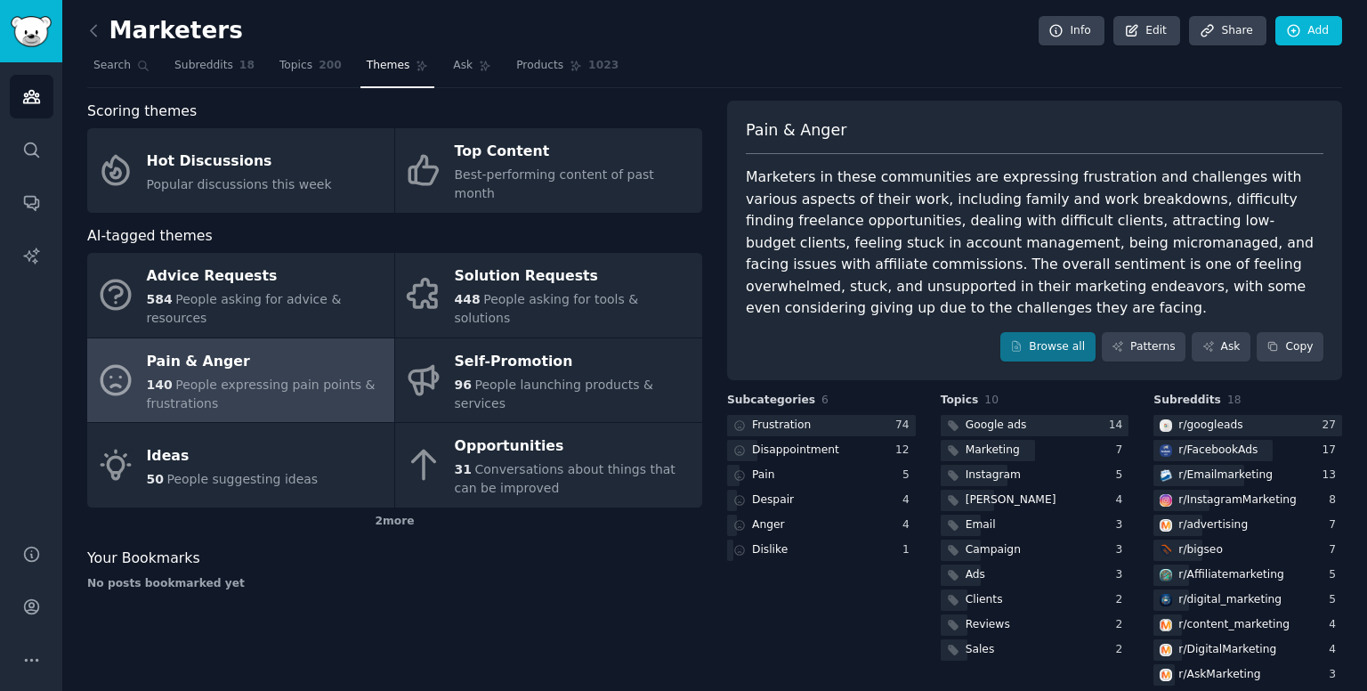
click at [85, 26] on div "Marketers Info Edit Share Add Search Subreddits 18 Topics 200 Themes Ask Produc…" at bounding box center [714, 357] width 1305 height 714
click at [85, 40] on div "Marketers Info Edit Share Add Search Subreddits 18 Topics 200 Themes Ask Produc…" at bounding box center [714, 357] width 1305 height 714
click at [90, 32] on icon at bounding box center [94, 30] width 19 height 19
